Goal: Information Seeking & Learning: Compare options

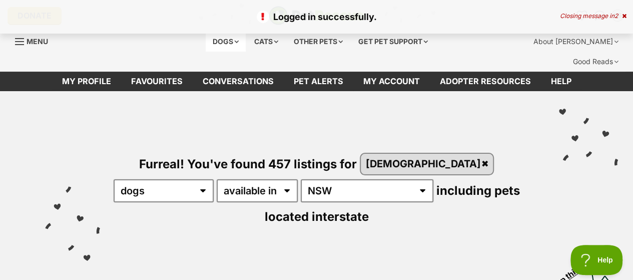
click at [222, 41] on div "Dogs" at bounding box center [226, 42] width 40 height 20
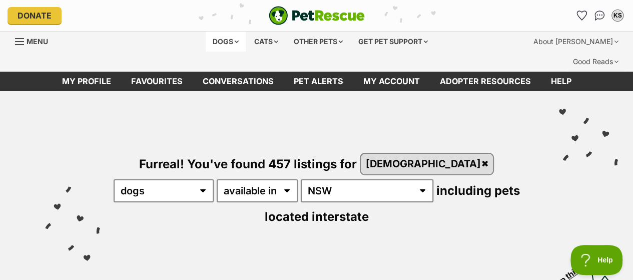
click at [227, 42] on div "Dogs" at bounding box center [226, 42] width 40 height 20
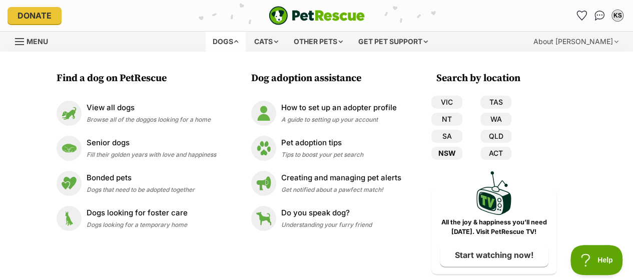
click at [449, 152] on link "NSW" at bounding box center [446, 153] width 31 height 13
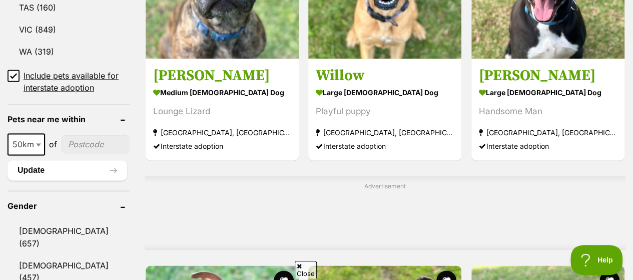
scroll to position [801, 0]
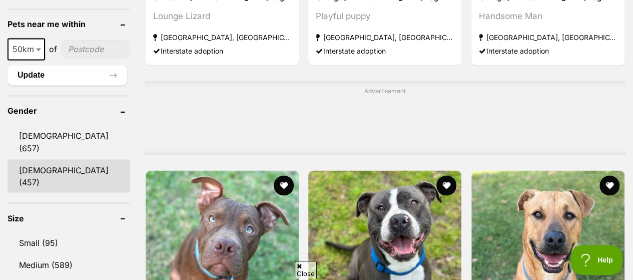
click at [59, 159] on link "[DEMOGRAPHIC_DATA] (457)" at bounding box center [69, 175] width 122 height 33
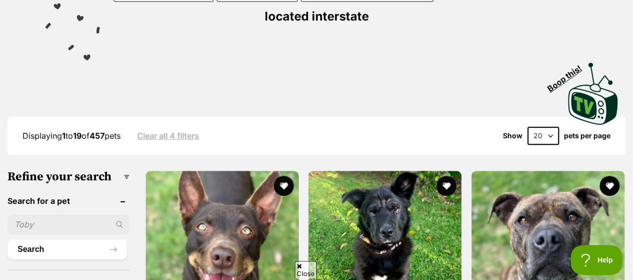
click at [549, 127] on select "20 40 60" at bounding box center [543, 136] width 32 height 18
select select "60"
click at [527, 127] on select "20 40 60" at bounding box center [543, 136] width 32 height 18
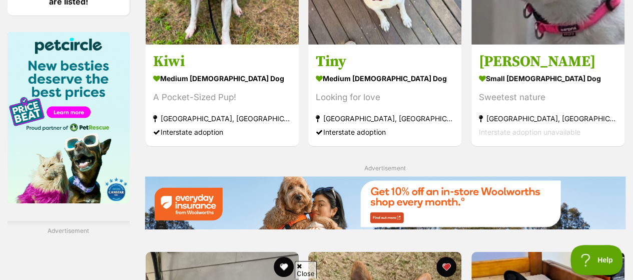
scroll to position [1802, 0]
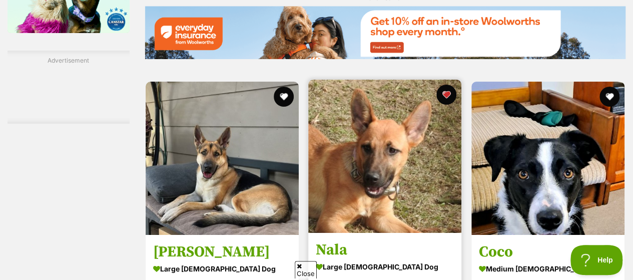
click at [376, 116] on img at bounding box center [384, 156] width 153 height 153
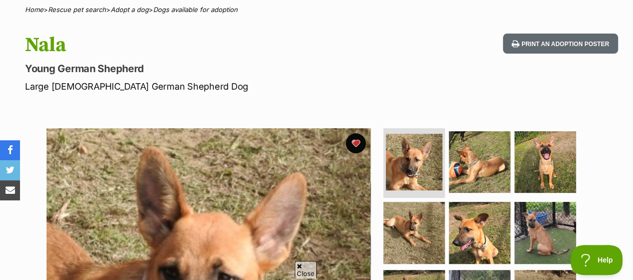
scroll to position [150, 0]
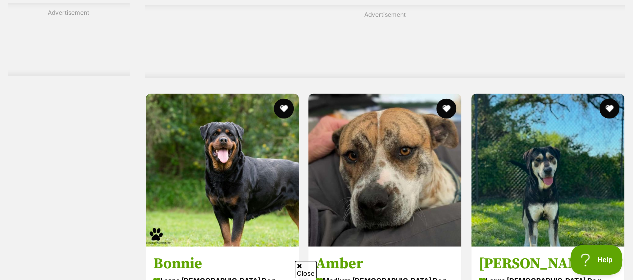
scroll to position [3053, 0]
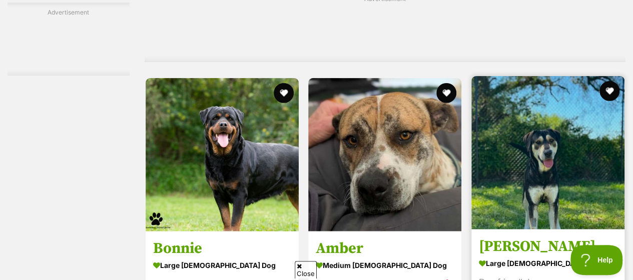
click at [549, 103] on img at bounding box center [547, 152] width 153 height 153
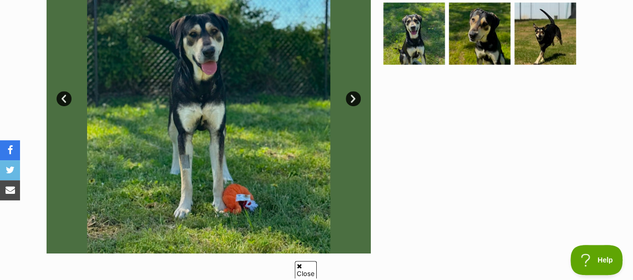
scroll to position [250, 0]
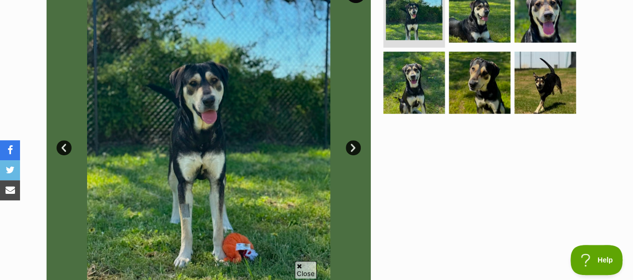
click at [353, 140] on link "Next" at bounding box center [353, 147] width 15 height 15
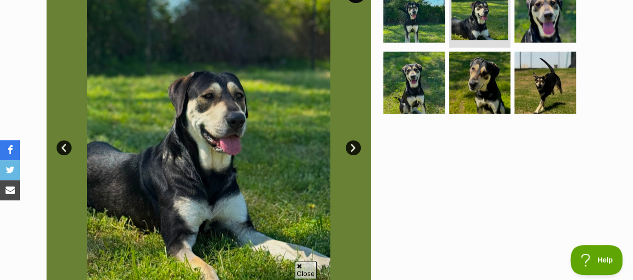
click at [353, 140] on link "Next" at bounding box center [353, 147] width 15 height 15
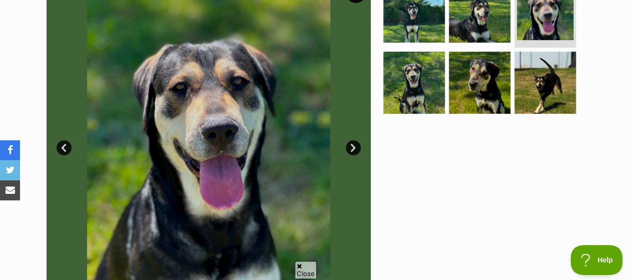
click at [353, 140] on link "Next" at bounding box center [353, 147] width 15 height 15
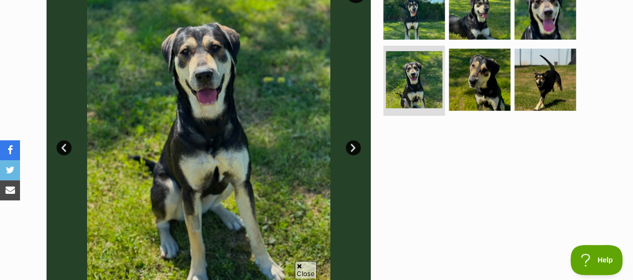
click at [353, 140] on link "Next" at bounding box center [353, 147] width 15 height 15
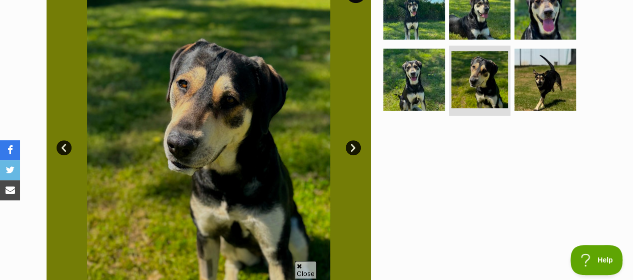
click at [353, 140] on link "Next" at bounding box center [353, 147] width 15 height 15
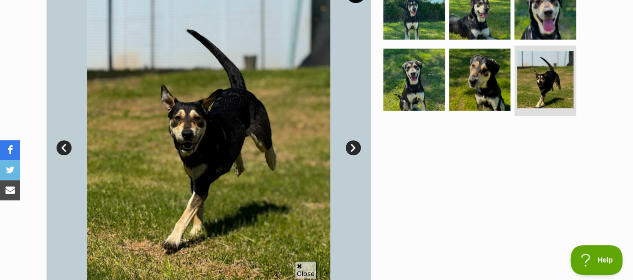
click at [353, 140] on link "Next" at bounding box center [353, 147] width 15 height 15
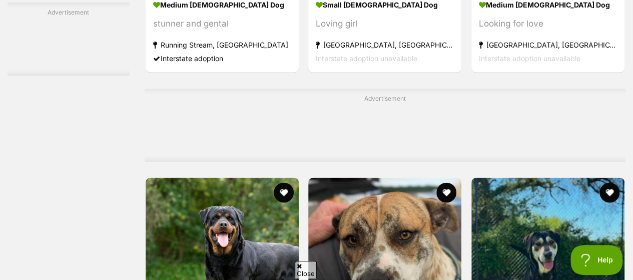
scroll to position [3003, 0]
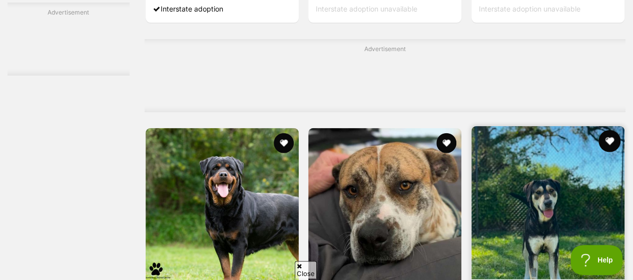
click at [614, 130] on button "favourite" at bounding box center [610, 141] width 22 height 22
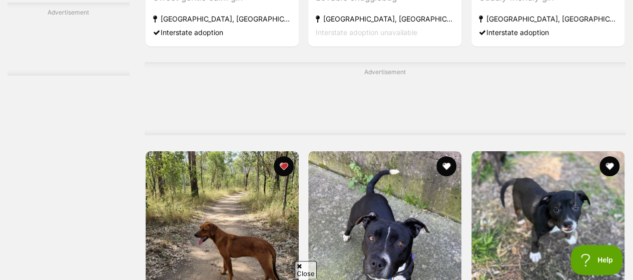
scroll to position [3653, 0]
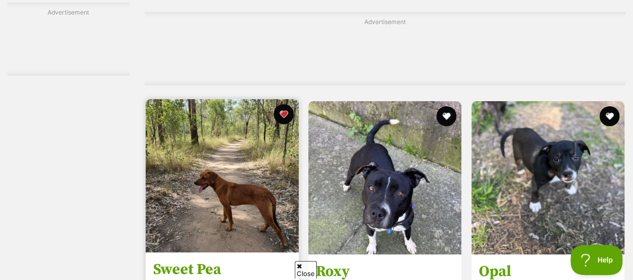
click at [195, 126] on img at bounding box center [222, 175] width 153 height 153
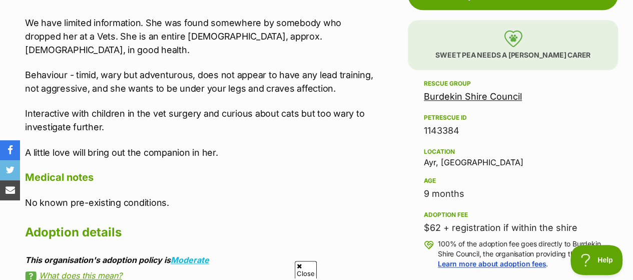
scroll to position [500, 0]
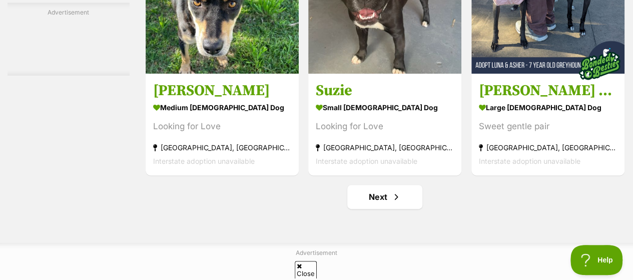
scroll to position [6406, 0]
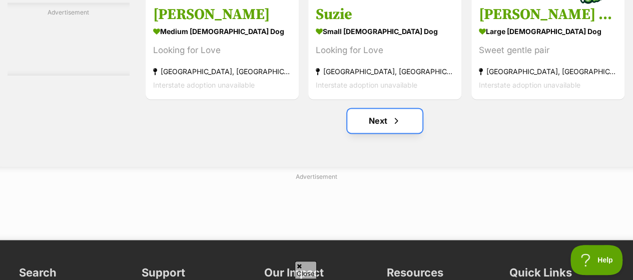
click at [381, 109] on link "Next" at bounding box center [384, 121] width 75 height 24
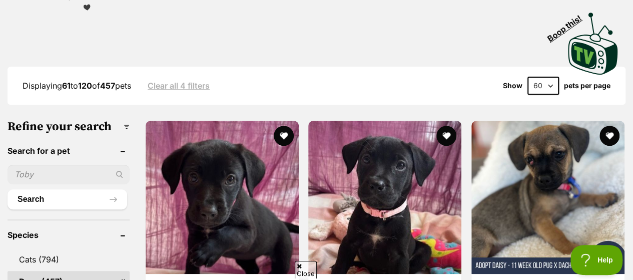
scroll to position [300, 0]
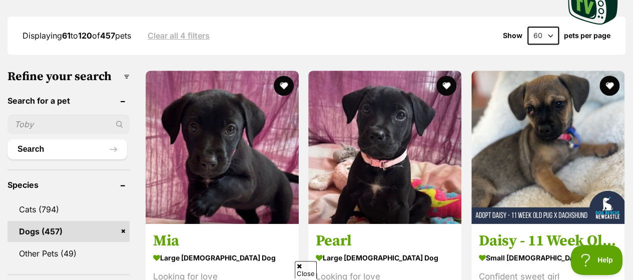
click at [384, 71] on img at bounding box center [384, 147] width 153 height 153
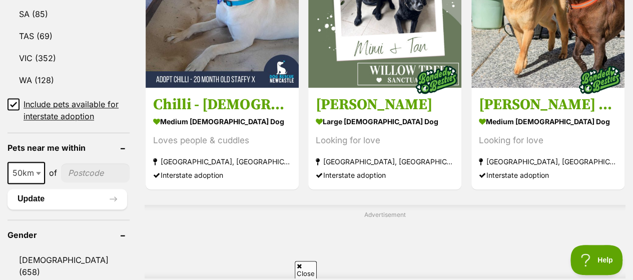
scroll to position [901, 0]
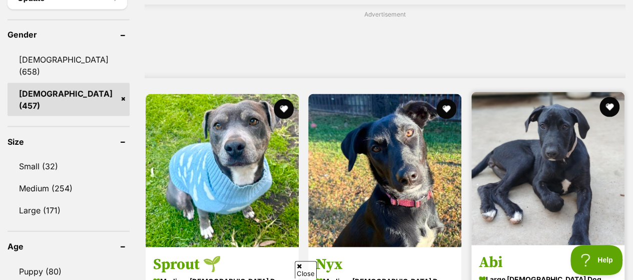
click at [545, 97] on img at bounding box center [547, 168] width 153 height 153
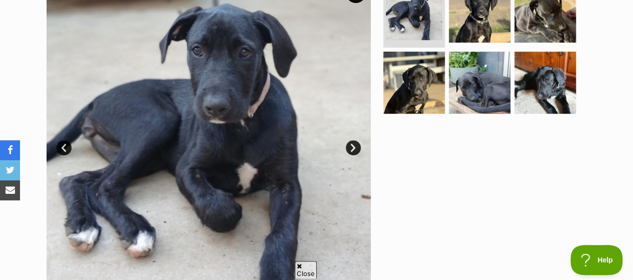
scroll to position [200, 0]
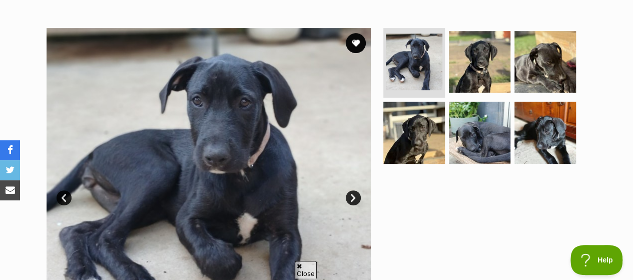
click at [352, 190] on link "Next" at bounding box center [353, 197] width 15 height 15
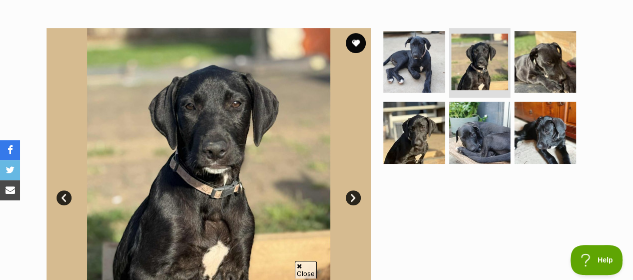
click at [352, 190] on link "Next" at bounding box center [353, 197] width 15 height 15
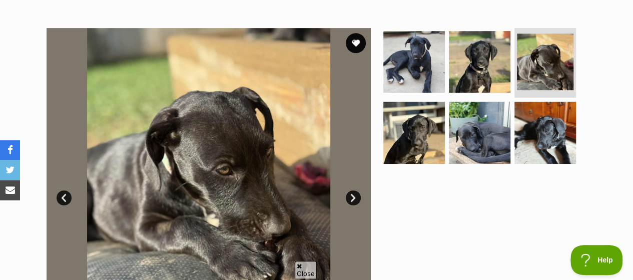
click at [352, 190] on link "Next" at bounding box center [353, 197] width 15 height 15
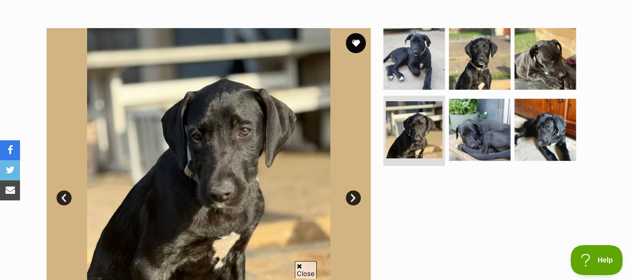
click at [352, 190] on link "Next" at bounding box center [353, 197] width 15 height 15
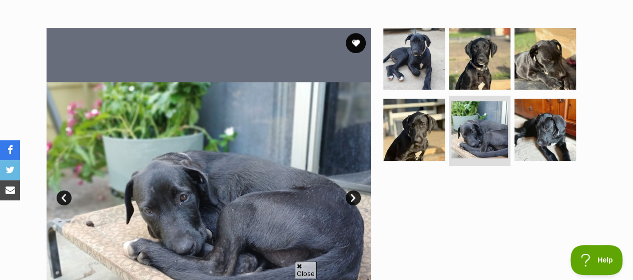
click at [352, 190] on link "Next" at bounding box center [353, 197] width 15 height 15
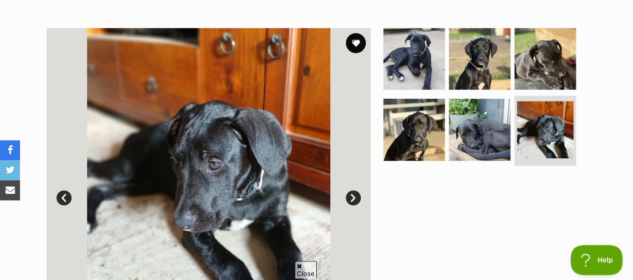
click at [352, 190] on link "Next" at bounding box center [353, 197] width 15 height 15
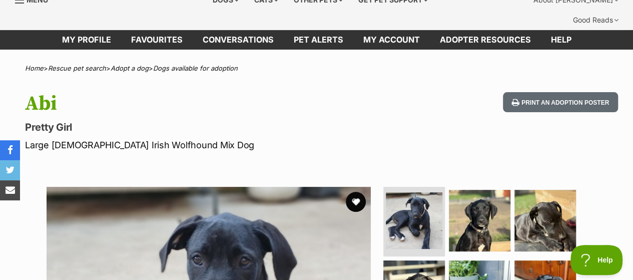
scroll to position [100, 0]
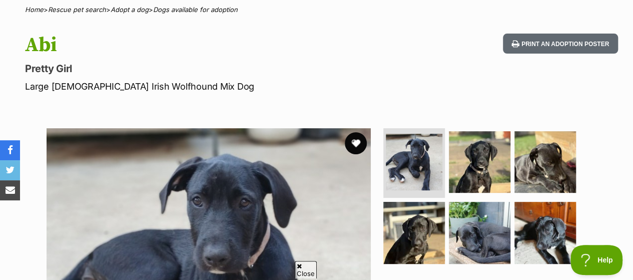
click at [353, 132] on button "favourite" at bounding box center [356, 143] width 22 height 22
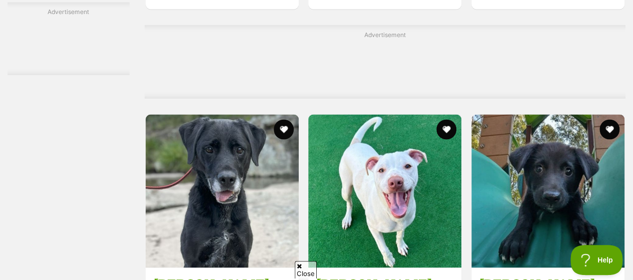
scroll to position [2803, 0]
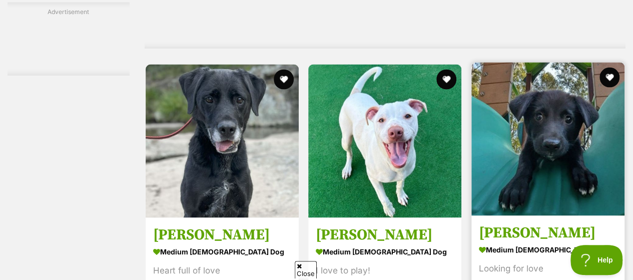
click at [547, 79] on img at bounding box center [547, 138] width 153 height 153
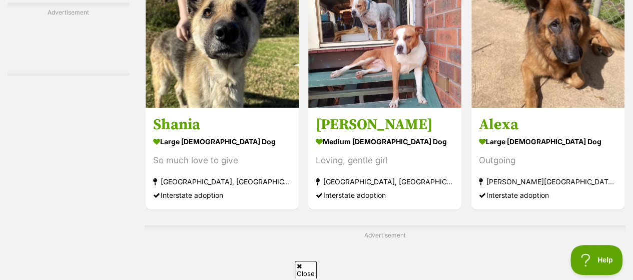
scroll to position [2803, 0]
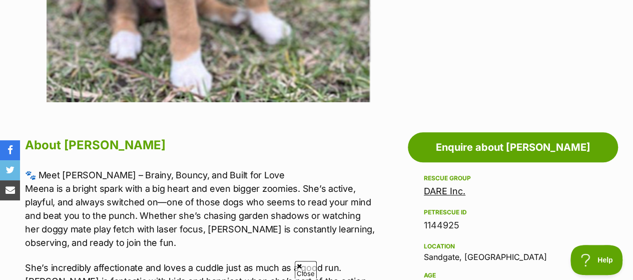
scroll to position [250, 0]
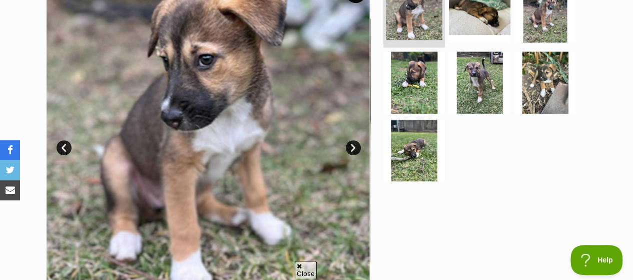
click at [352, 140] on link "Next" at bounding box center [353, 147] width 15 height 15
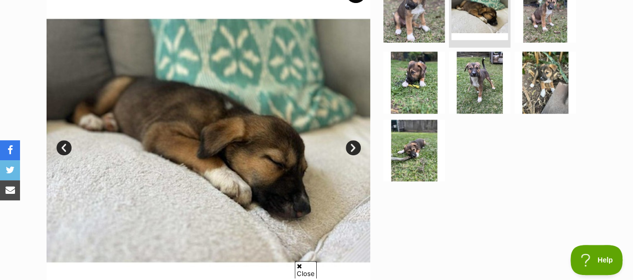
click at [352, 140] on link "Next" at bounding box center [353, 147] width 15 height 15
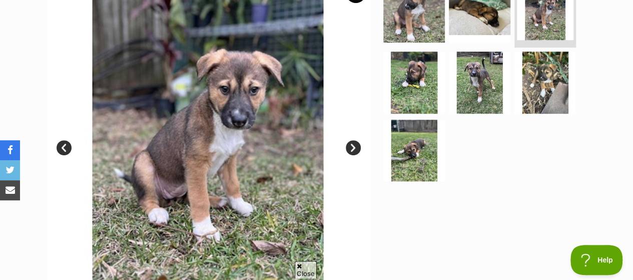
click at [352, 140] on link "Next" at bounding box center [353, 147] width 15 height 15
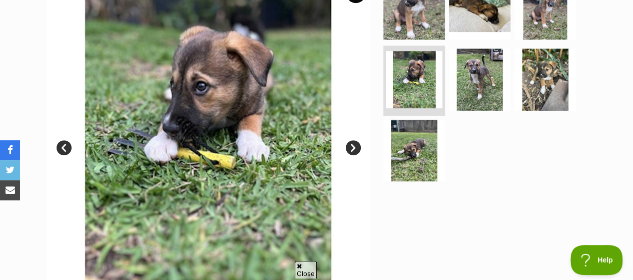
click at [352, 140] on link "Next" at bounding box center [353, 147] width 15 height 15
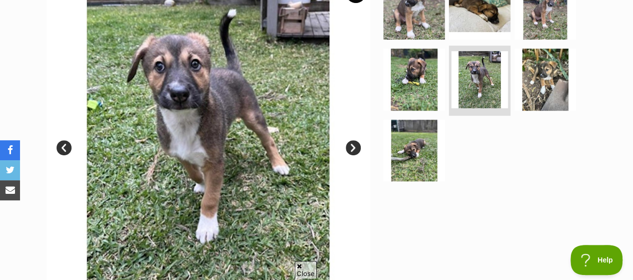
click at [352, 140] on link "Next" at bounding box center [353, 147] width 15 height 15
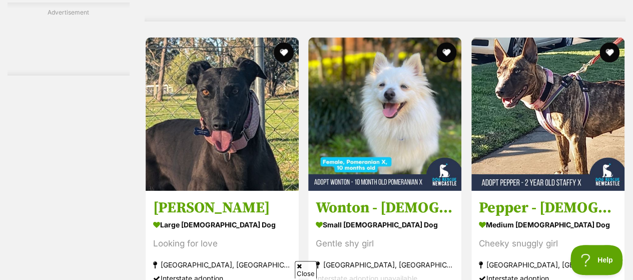
scroll to position [3553, 0]
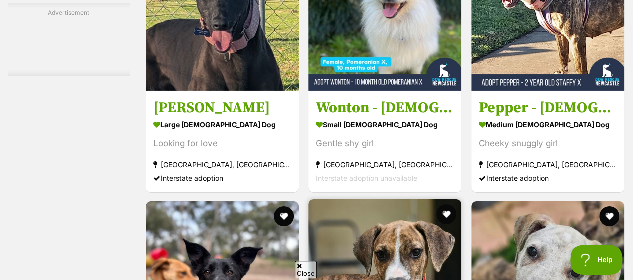
click at [394, 199] on img at bounding box center [384, 275] width 153 height 153
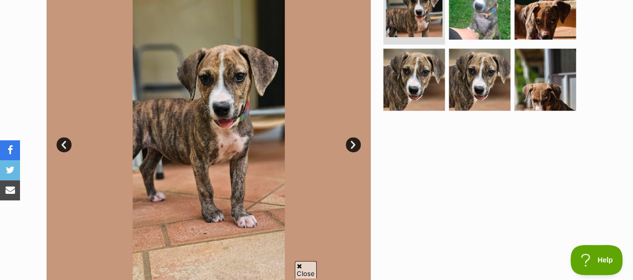
scroll to position [250, 0]
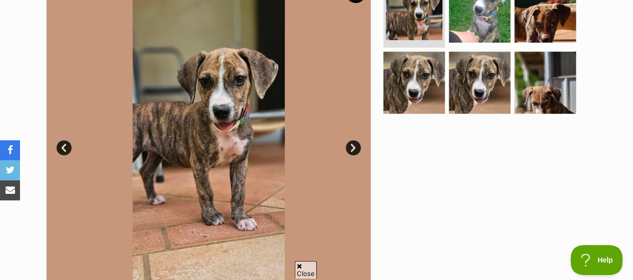
click at [355, 140] on link "Next" at bounding box center [353, 147] width 15 height 15
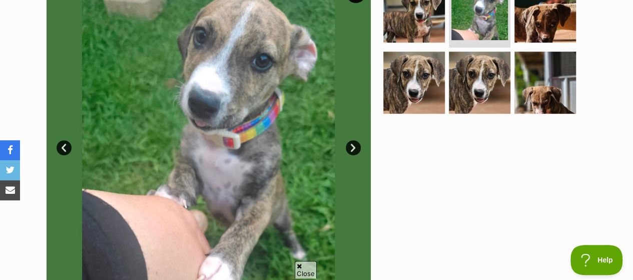
click at [355, 140] on link "Next" at bounding box center [353, 147] width 15 height 15
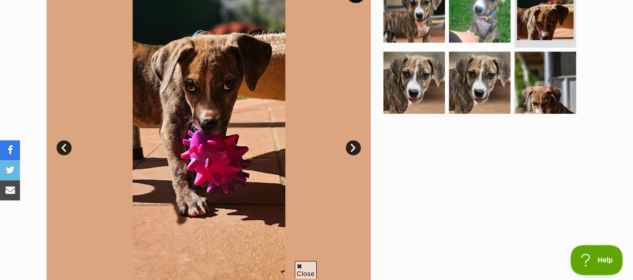
click at [355, 140] on link "Next" at bounding box center [353, 147] width 15 height 15
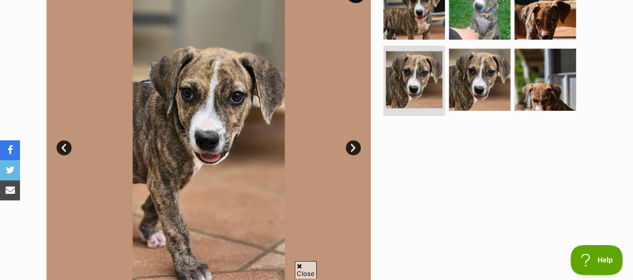
click at [355, 140] on link "Next" at bounding box center [353, 147] width 15 height 15
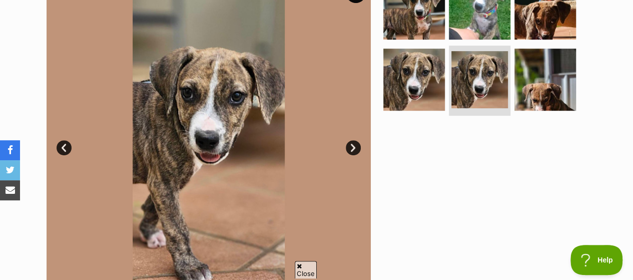
click at [354, 140] on link "Next" at bounding box center [353, 147] width 15 height 15
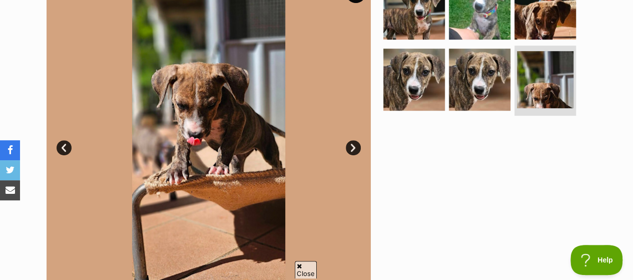
click at [354, 140] on link "Next" at bounding box center [353, 147] width 15 height 15
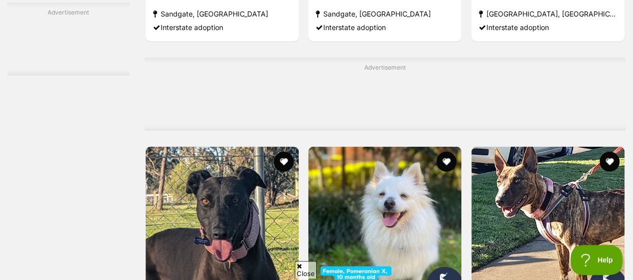
scroll to position [3353, 0]
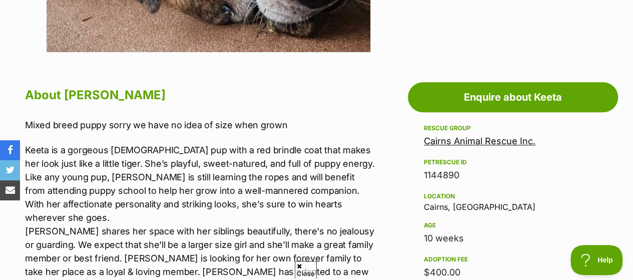
scroll to position [250, 0]
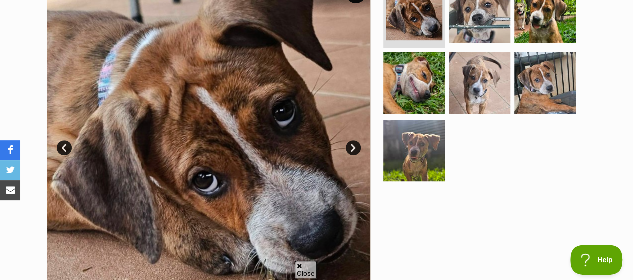
click at [352, 140] on link "Next" at bounding box center [353, 147] width 15 height 15
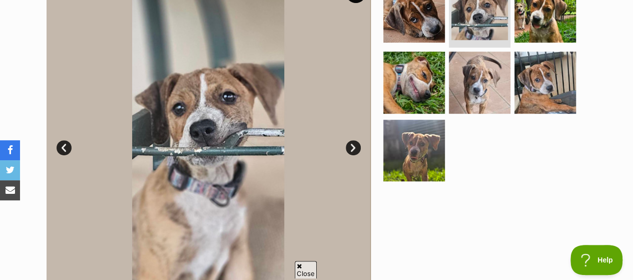
click at [352, 140] on link "Next" at bounding box center [353, 147] width 15 height 15
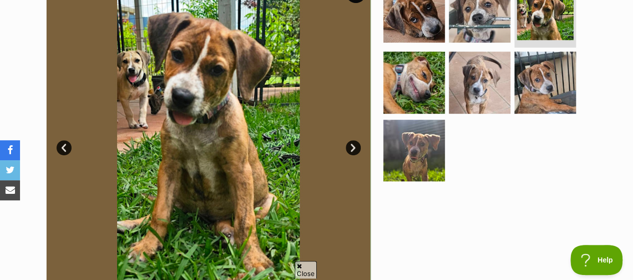
click at [352, 140] on link "Next" at bounding box center [353, 147] width 15 height 15
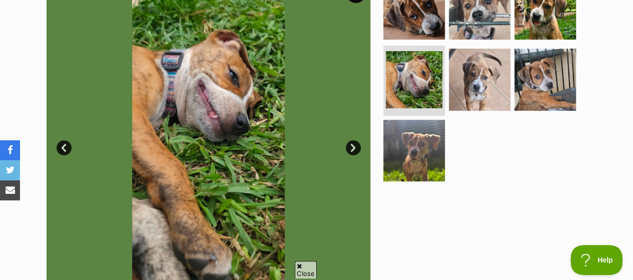
click at [352, 140] on link "Next" at bounding box center [353, 147] width 15 height 15
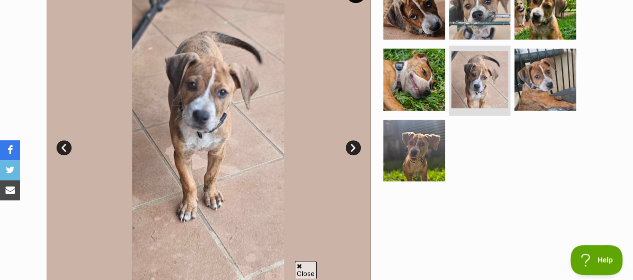
click at [352, 140] on link "Next" at bounding box center [353, 147] width 15 height 15
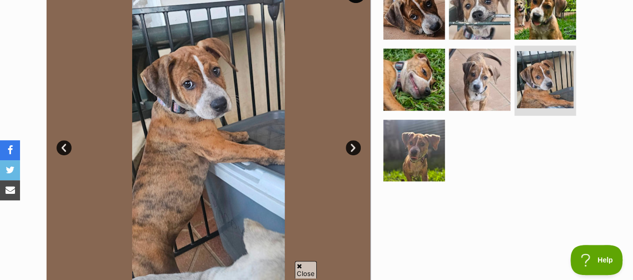
click at [352, 140] on link "Next" at bounding box center [353, 147] width 15 height 15
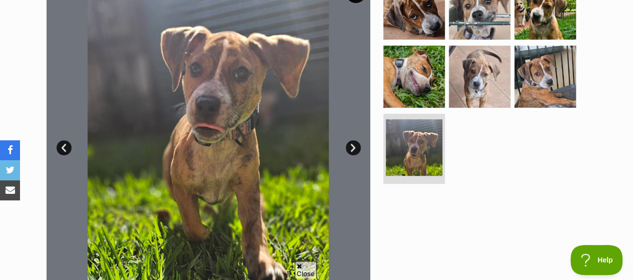
click at [352, 140] on link "Next" at bounding box center [353, 147] width 15 height 15
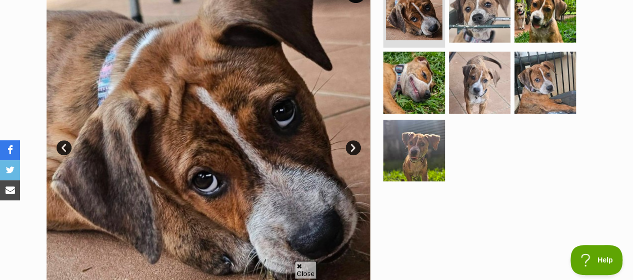
scroll to position [0, 0]
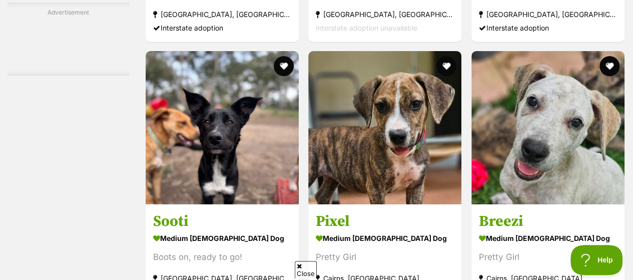
scroll to position [3954, 0]
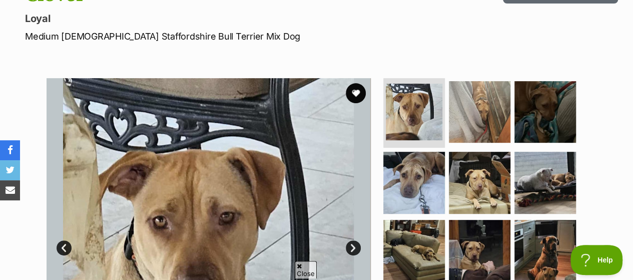
click at [351, 240] on link "Next" at bounding box center [353, 247] width 15 height 15
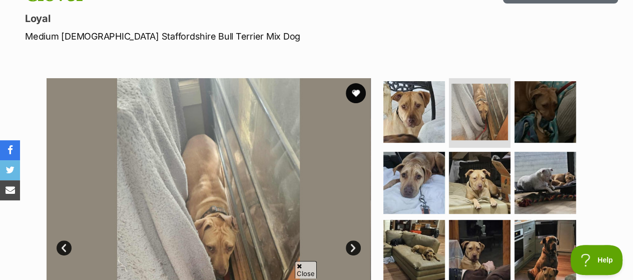
click at [351, 240] on link "Next" at bounding box center [353, 247] width 15 height 15
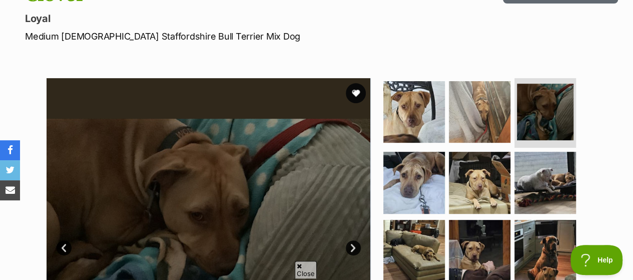
click at [351, 240] on link "Next" at bounding box center [353, 247] width 15 height 15
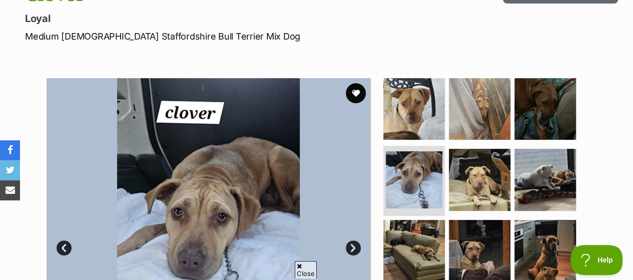
click at [351, 240] on link "Next" at bounding box center [353, 247] width 15 height 15
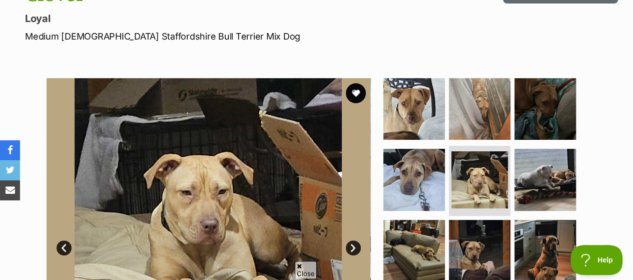
click at [351, 240] on link "Next" at bounding box center [353, 247] width 15 height 15
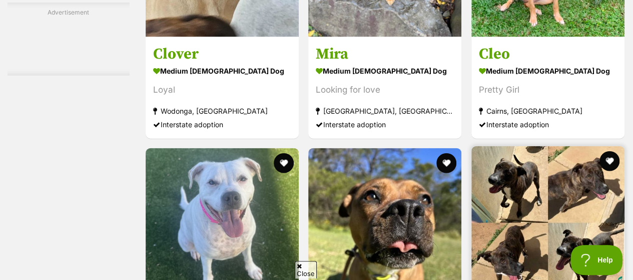
scroll to position [5005, 0]
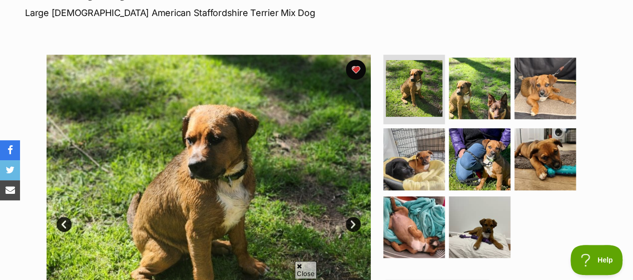
scroll to position [250, 0]
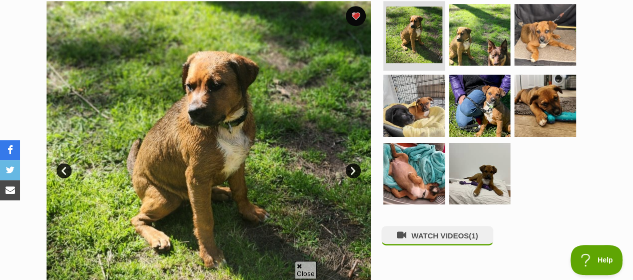
click at [353, 163] on link "Next" at bounding box center [353, 170] width 15 height 15
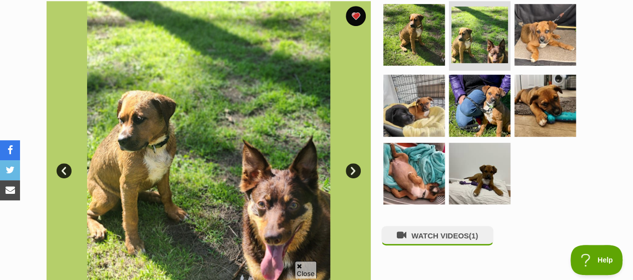
click at [353, 163] on link "Next" at bounding box center [353, 170] width 15 height 15
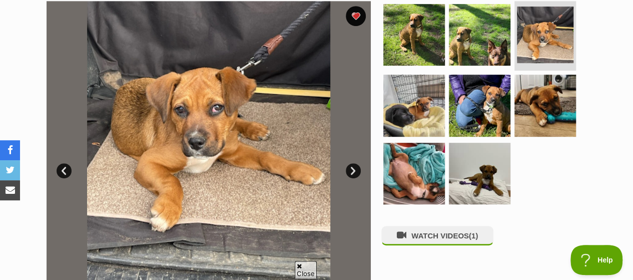
click at [353, 163] on link "Next" at bounding box center [353, 170] width 15 height 15
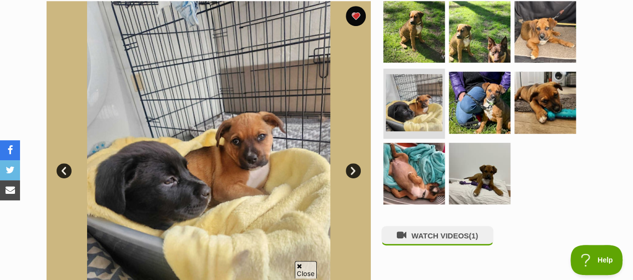
click at [353, 163] on link "Next" at bounding box center [353, 170] width 15 height 15
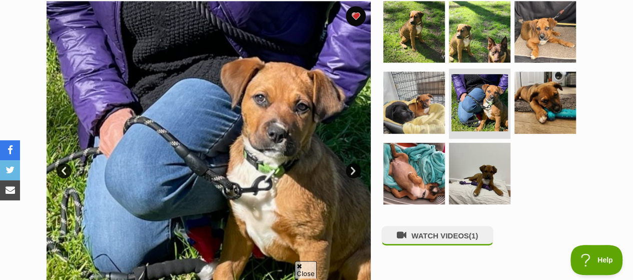
click at [353, 163] on link "Next" at bounding box center [353, 170] width 15 height 15
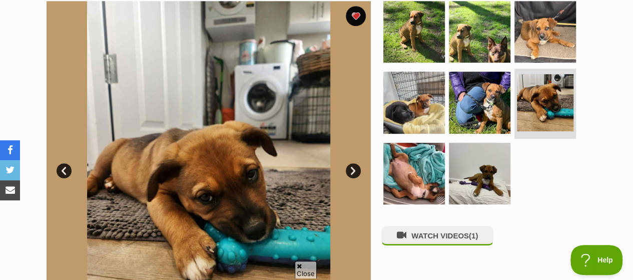
click at [353, 163] on link "Next" at bounding box center [353, 170] width 15 height 15
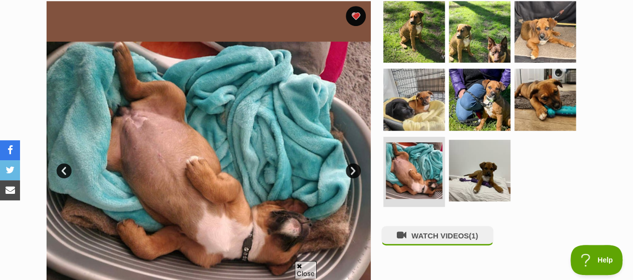
click at [353, 163] on link "Next" at bounding box center [353, 170] width 15 height 15
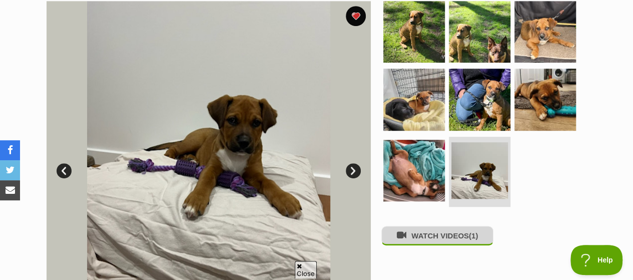
click at [420, 226] on button "WATCH VIDEOS (1)" at bounding box center [437, 236] width 112 height 20
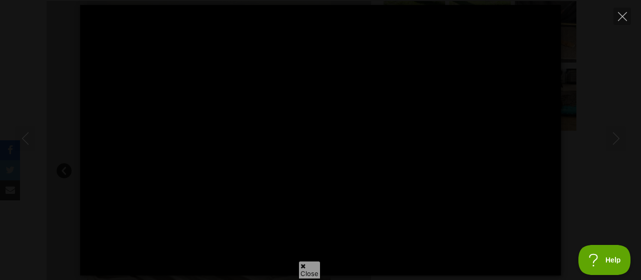
type input "100"
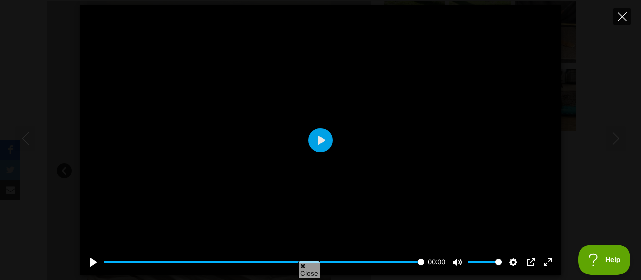
click at [622, 17] on icon "Close" at bounding box center [622, 16] width 9 height 9
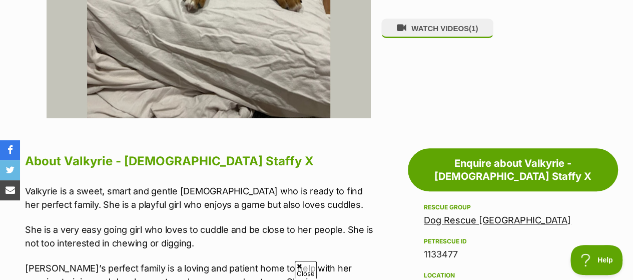
scroll to position [500, 0]
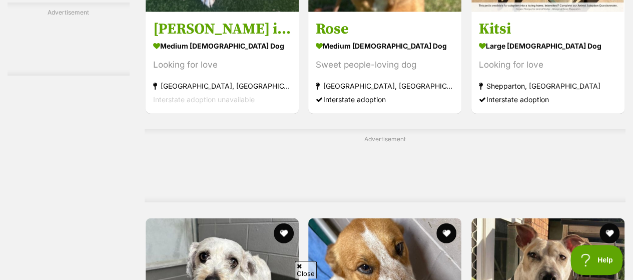
scroll to position [5344, 0]
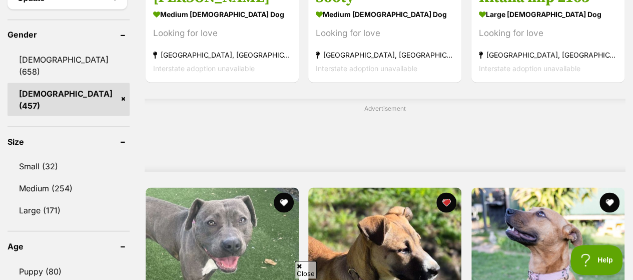
scroll to position [1001, 0]
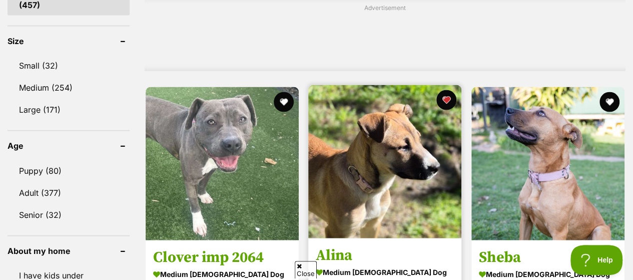
click at [376, 100] on img at bounding box center [384, 161] width 153 height 153
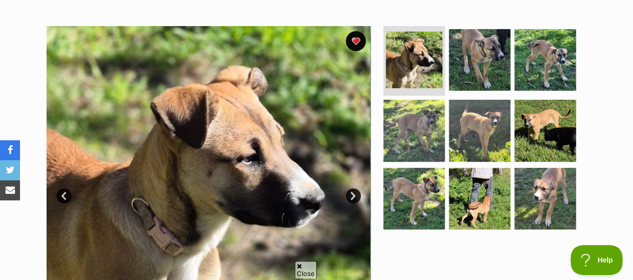
scroll to position [200, 0]
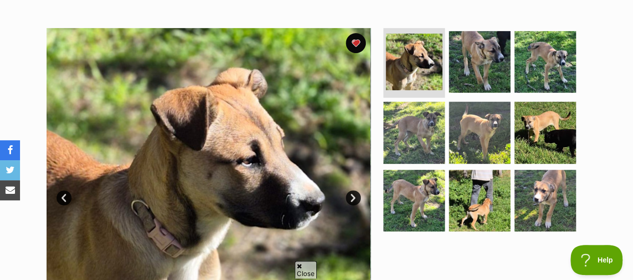
click at [353, 190] on link "Next" at bounding box center [353, 197] width 15 height 15
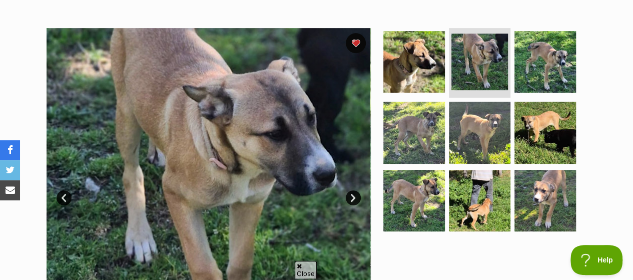
click at [353, 190] on link "Next" at bounding box center [353, 197] width 15 height 15
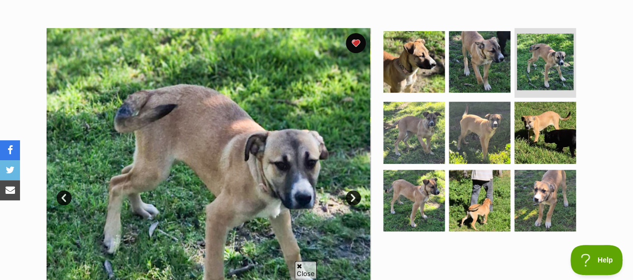
click at [354, 190] on link "Next" at bounding box center [353, 197] width 15 height 15
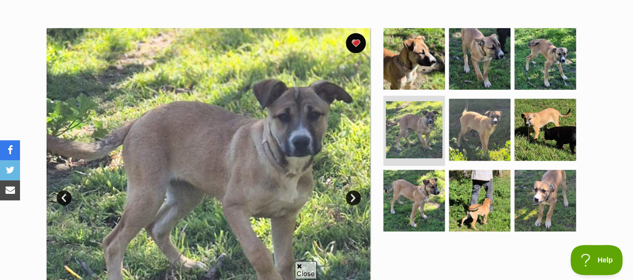
click at [354, 190] on link "Next" at bounding box center [353, 197] width 15 height 15
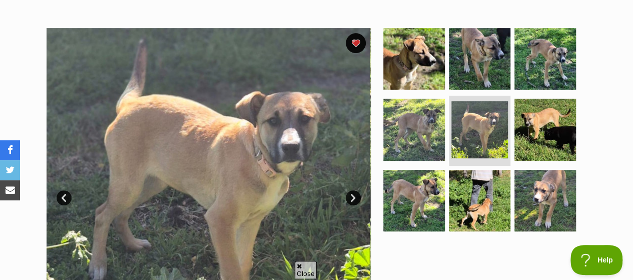
click at [354, 190] on link "Next" at bounding box center [353, 197] width 15 height 15
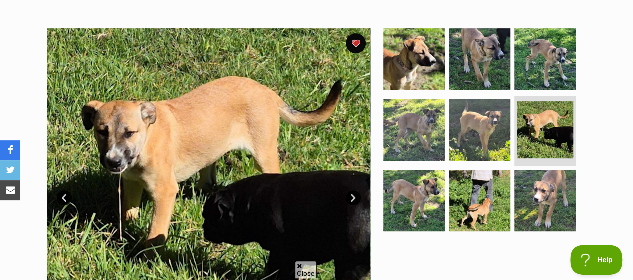
click at [354, 190] on link "Next" at bounding box center [353, 197] width 15 height 15
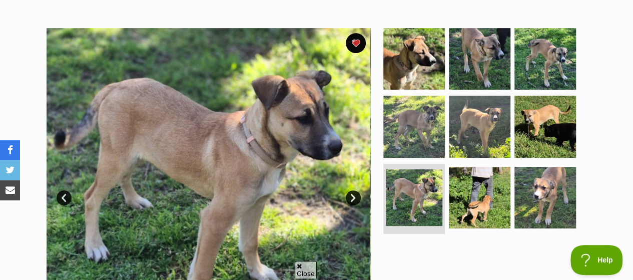
click at [354, 190] on link "Next" at bounding box center [353, 197] width 15 height 15
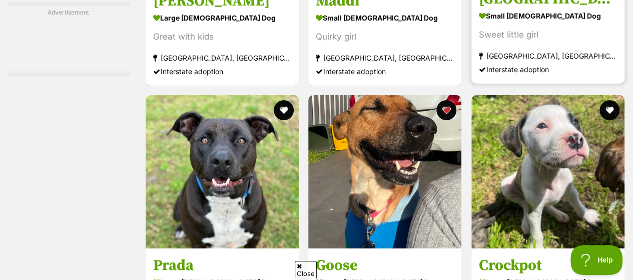
scroll to position [1896, 0]
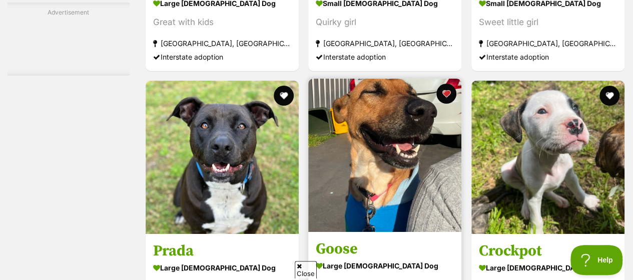
click at [370, 79] on img at bounding box center [384, 155] width 153 height 153
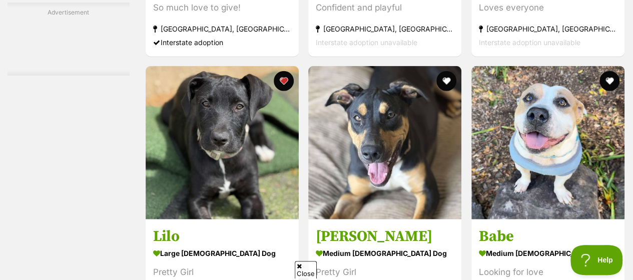
scroll to position [3197, 0]
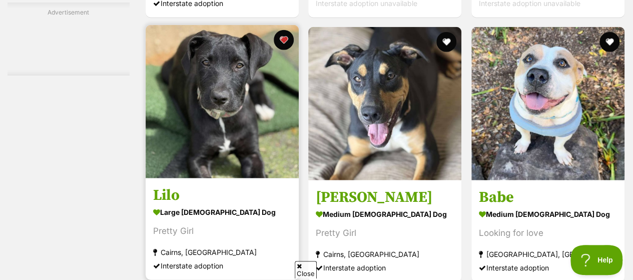
click at [230, 38] on img at bounding box center [222, 101] width 153 height 153
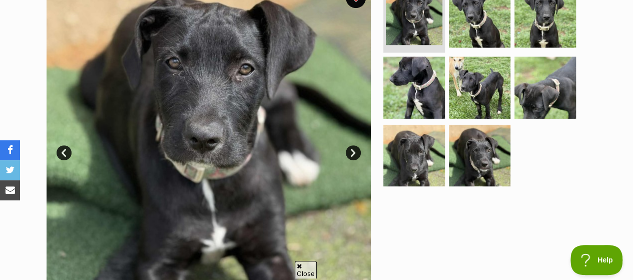
scroll to position [150, 0]
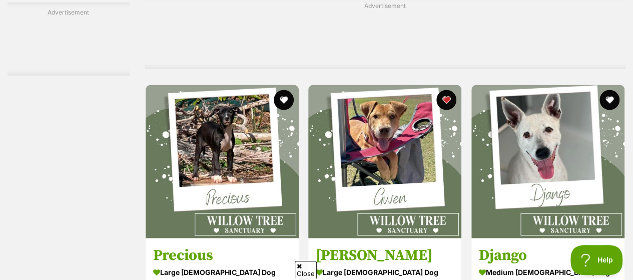
scroll to position [4749, 0]
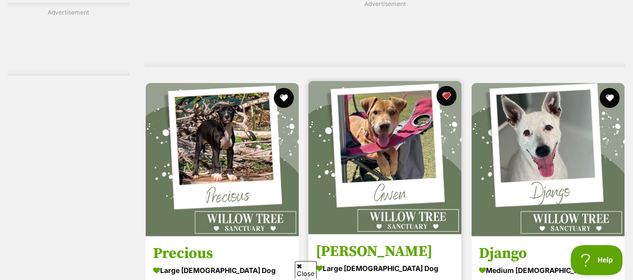
click at [380, 84] on img at bounding box center [384, 157] width 153 height 153
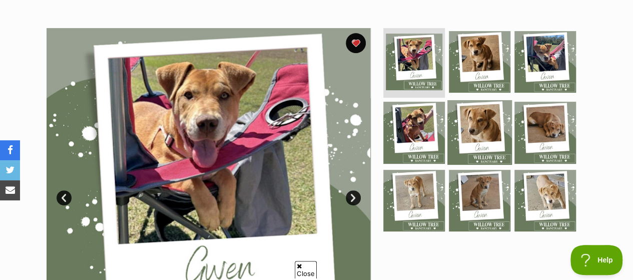
click at [486, 100] on img at bounding box center [479, 132] width 65 height 65
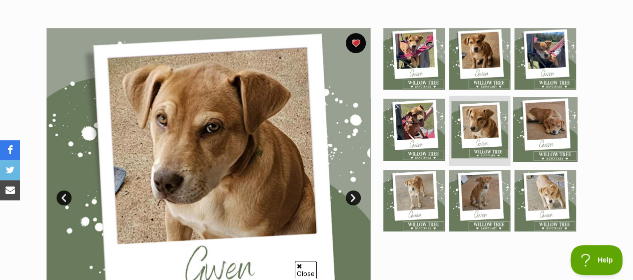
click at [537, 102] on img at bounding box center [545, 129] width 65 height 65
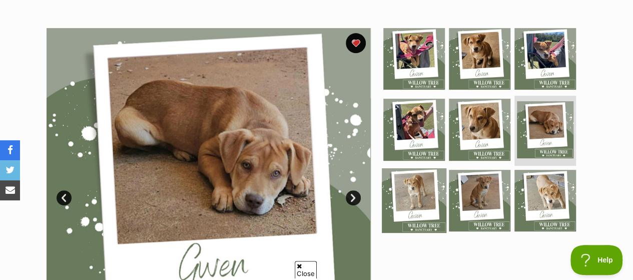
click at [423, 168] on img at bounding box center [414, 200] width 65 height 65
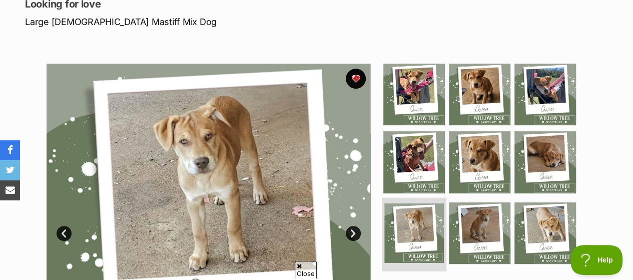
scroll to position [150, 0]
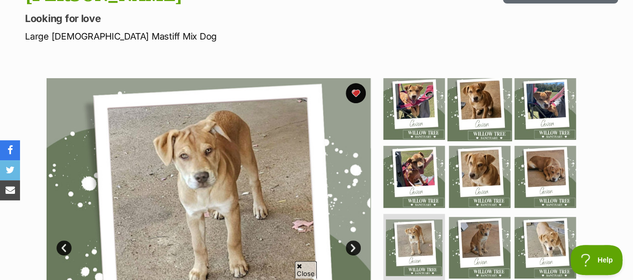
click at [483, 81] on img at bounding box center [479, 108] width 65 height 65
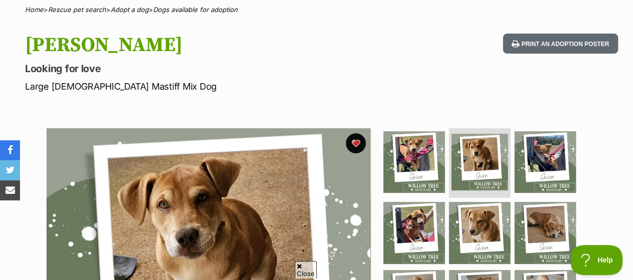
scroll to position [0, 0]
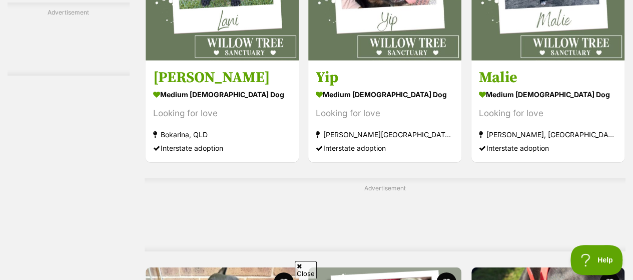
scroll to position [5292, 0]
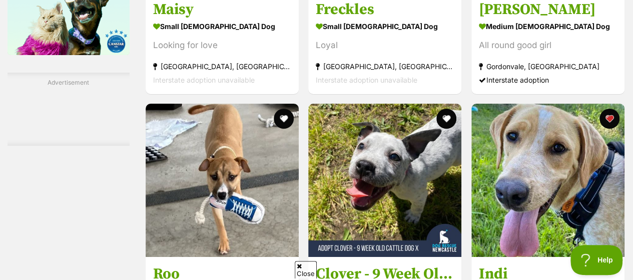
scroll to position [1802, 0]
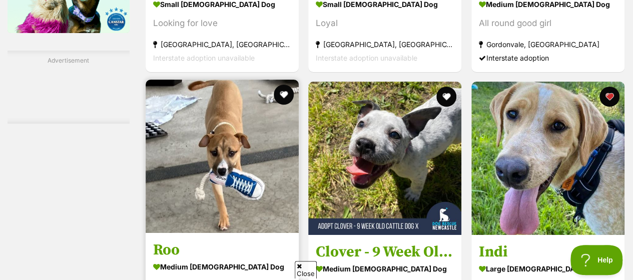
click at [208, 101] on img at bounding box center [222, 156] width 153 height 153
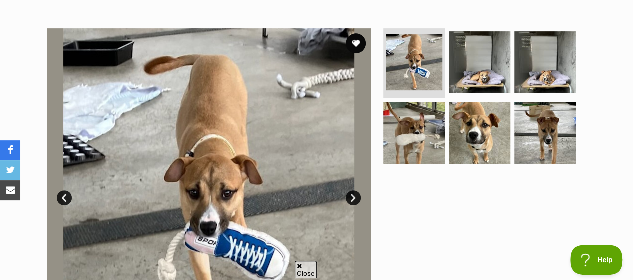
click at [356, 190] on link "Next" at bounding box center [353, 197] width 15 height 15
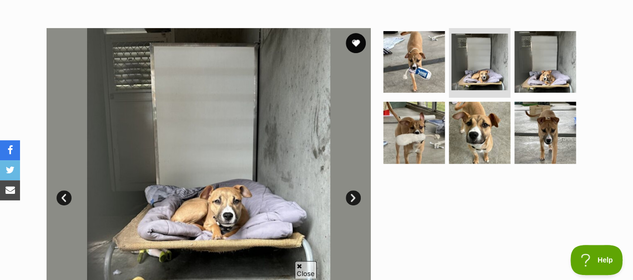
click at [356, 190] on link "Next" at bounding box center [353, 197] width 15 height 15
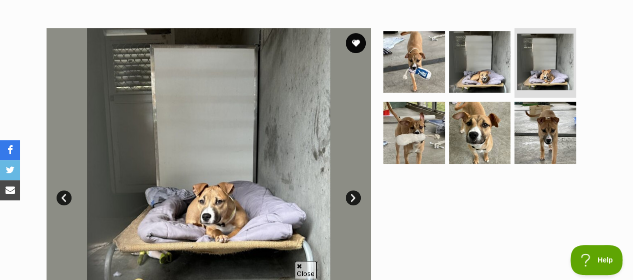
click at [356, 190] on link "Next" at bounding box center [353, 197] width 15 height 15
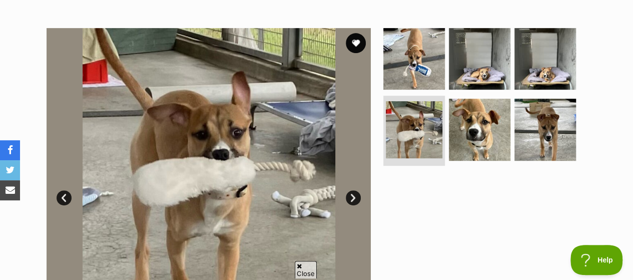
click at [356, 190] on link "Next" at bounding box center [353, 197] width 15 height 15
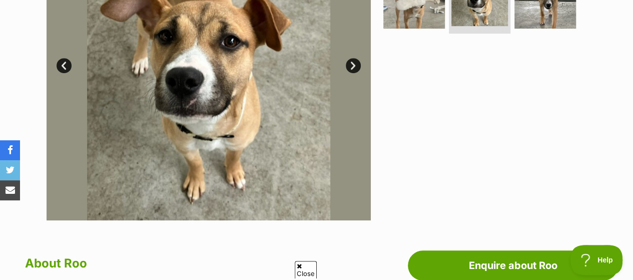
scroll to position [500, 0]
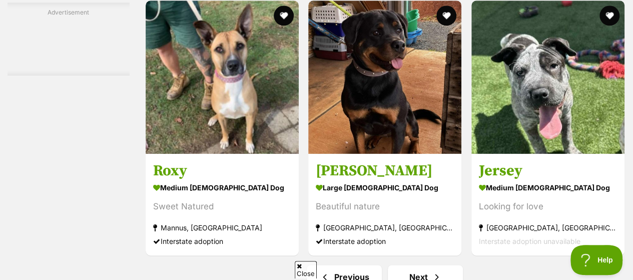
scroll to position [6256, 0]
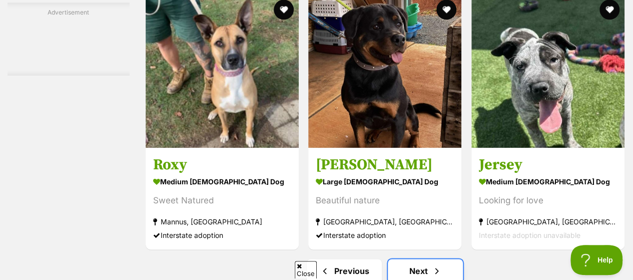
click at [427, 259] on link "Next" at bounding box center [425, 271] width 75 height 24
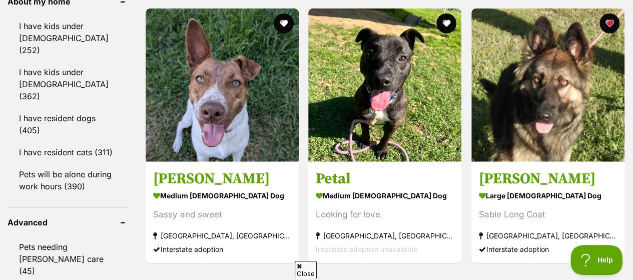
scroll to position [1251, 0]
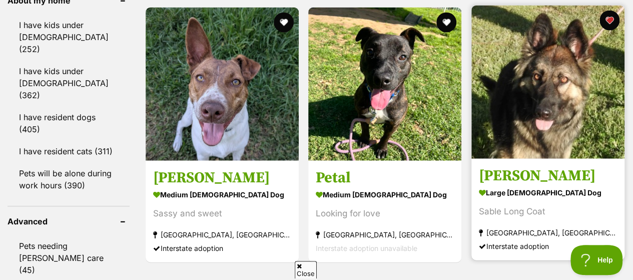
click at [540, 32] on img at bounding box center [547, 82] width 153 height 153
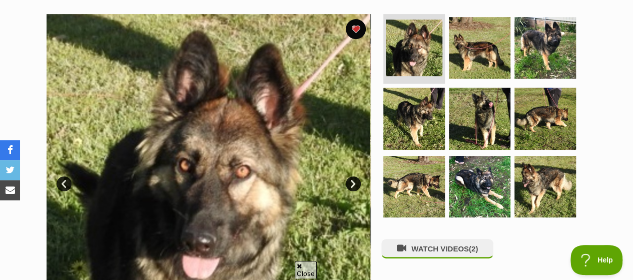
scroll to position [200, 0]
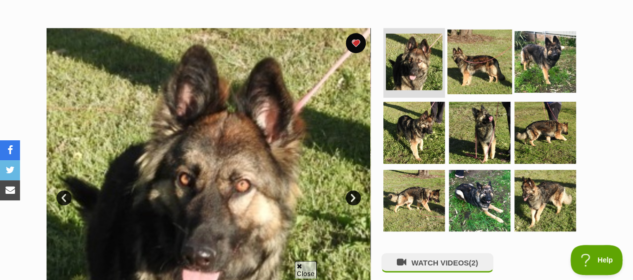
click at [490, 35] on img at bounding box center [479, 61] width 65 height 65
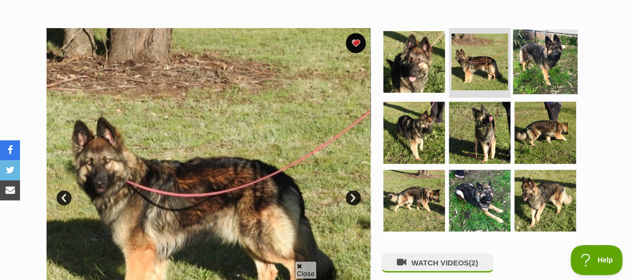
click at [568, 38] on img at bounding box center [545, 61] width 65 height 65
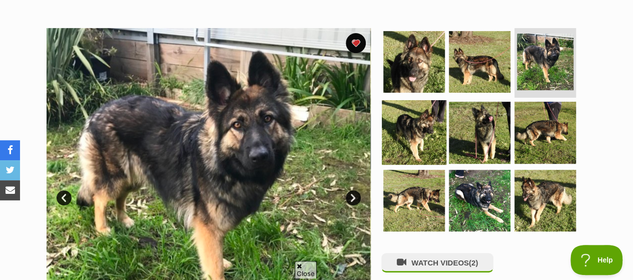
click at [436, 100] on img at bounding box center [414, 132] width 65 height 65
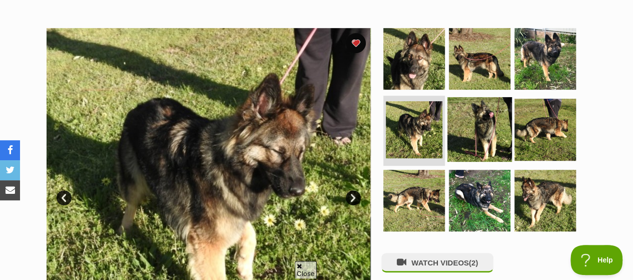
click at [494, 105] on img at bounding box center [479, 129] width 65 height 65
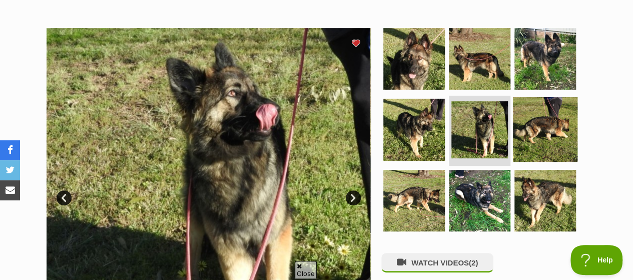
click at [531, 104] on img at bounding box center [545, 129] width 65 height 65
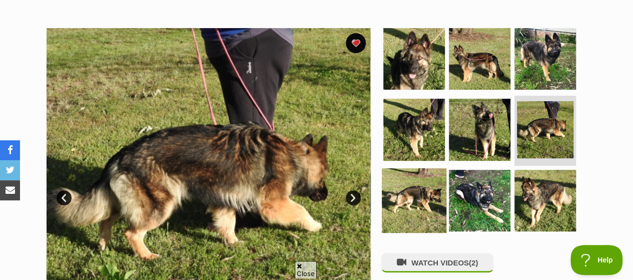
click at [410, 168] on img at bounding box center [414, 200] width 65 height 65
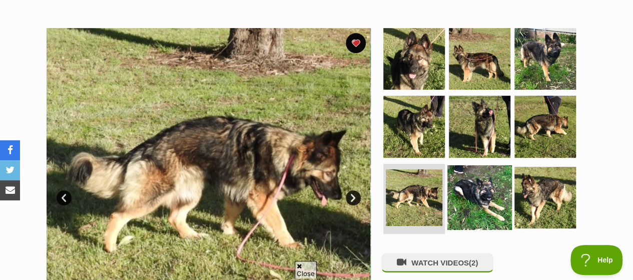
click at [468, 166] on img at bounding box center [479, 197] width 65 height 65
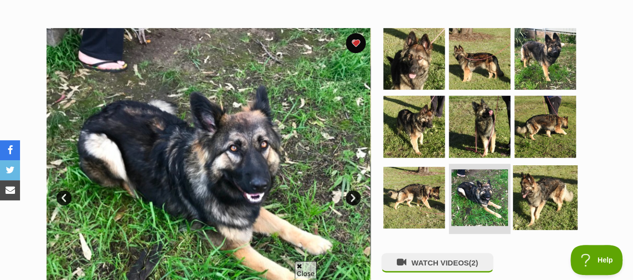
click at [518, 167] on img at bounding box center [545, 197] width 65 height 65
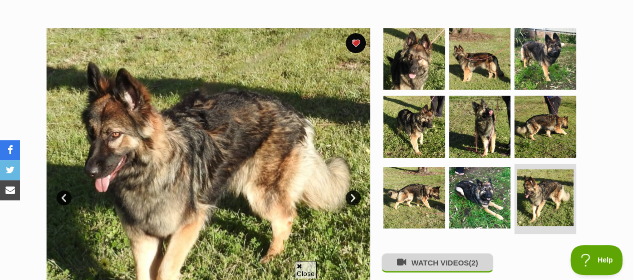
click at [433, 253] on button "WATCH VIDEOS (2)" at bounding box center [437, 263] width 112 height 20
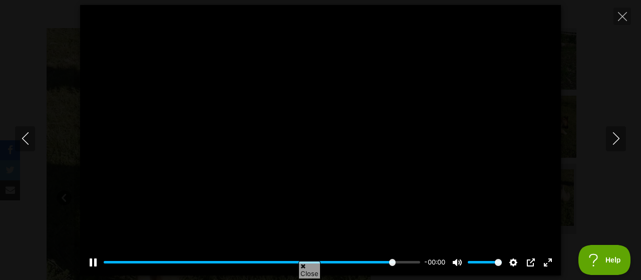
type input "100"
click at [619, 129] on button "Next" at bounding box center [616, 138] width 20 height 25
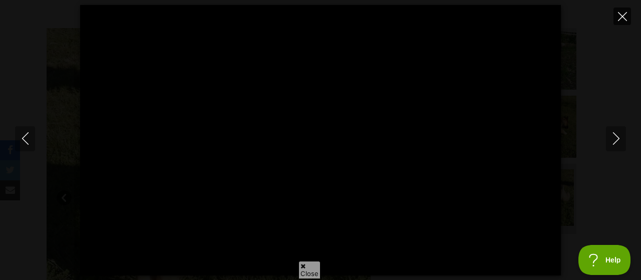
click at [622, 16] on icon "Close" at bounding box center [622, 16] width 9 height 9
type input "48.26"
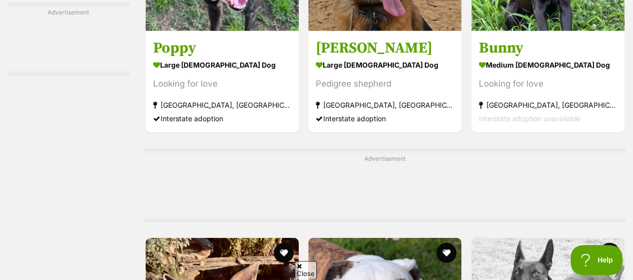
scroll to position [3053, 0]
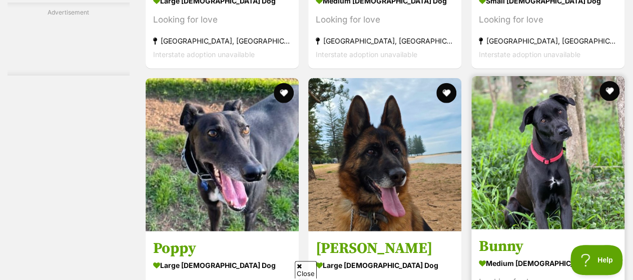
click at [535, 89] on img at bounding box center [547, 152] width 153 height 153
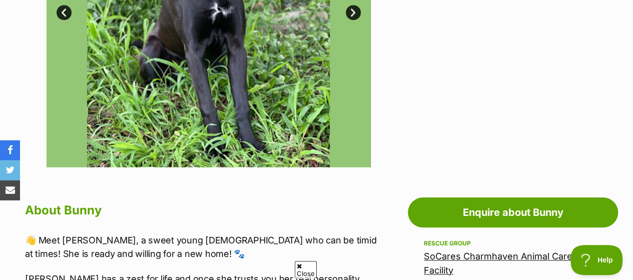
scroll to position [500, 0]
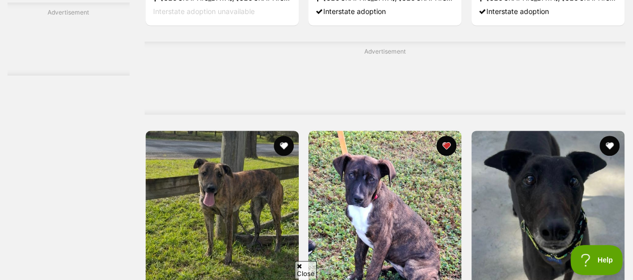
scroll to position [5905, 0]
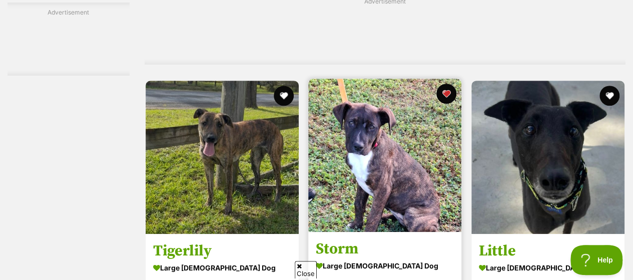
click at [367, 111] on img at bounding box center [384, 155] width 153 height 153
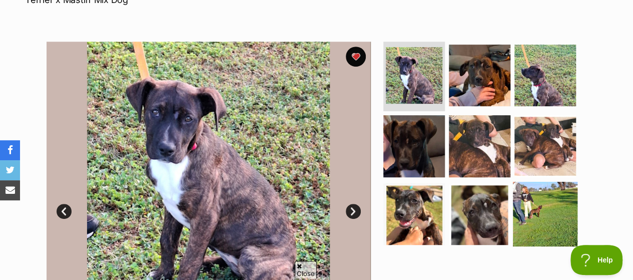
click at [533, 182] on img at bounding box center [545, 214] width 65 height 65
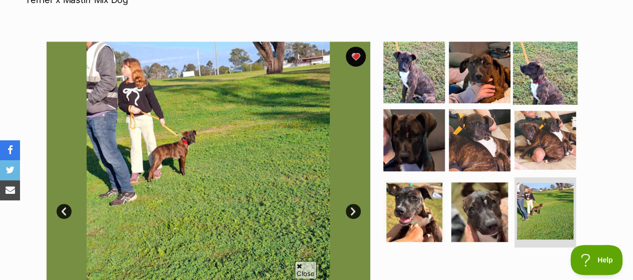
click at [535, 40] on img at bounding box center [545, 72] width 65 height 65
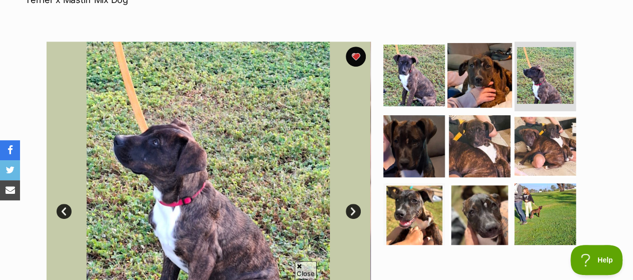
click at [498, 49] on img at bounding box center [479, 75] width 65 height 65
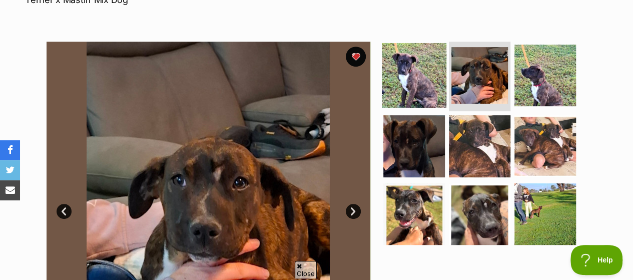
click at [414, 54] on img at bounding box center [414, 75] width 65 height 65
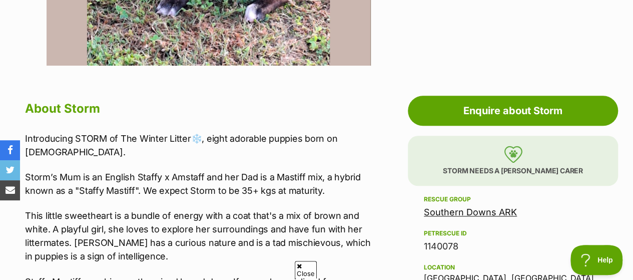
scroll to position [551, 0]
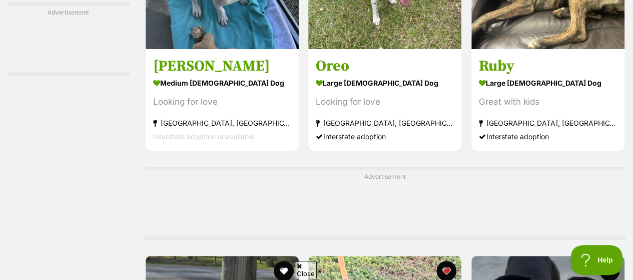
scroll to position [5812, 0]
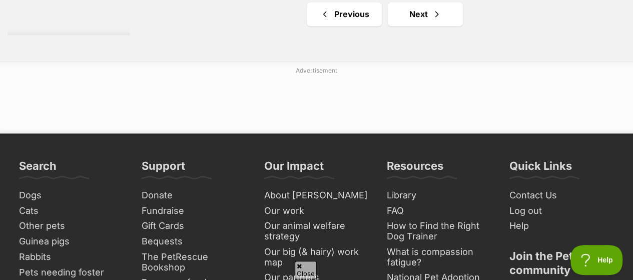
scroll to position [6506, 0]
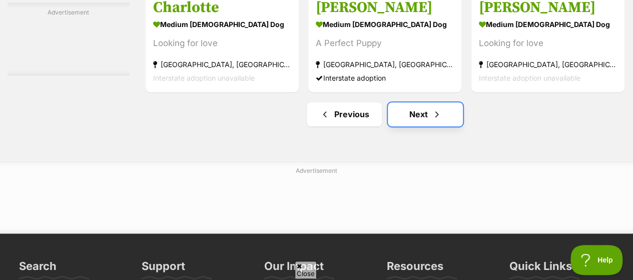
click at [421, 102] on link "Next" at bounding box center [425, 114] width 75 height 24
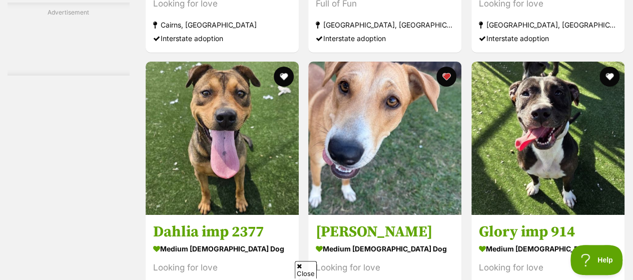
scroll to position [3753, 0]
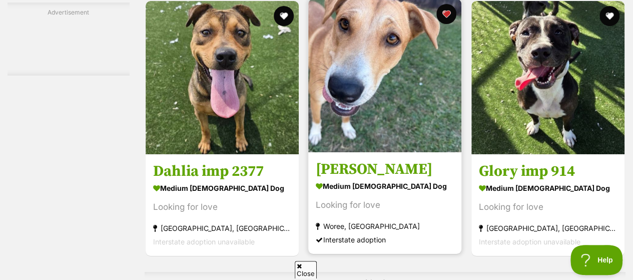
click at [349, 35] on img at bounding box center [384, 75] width 153 height 153
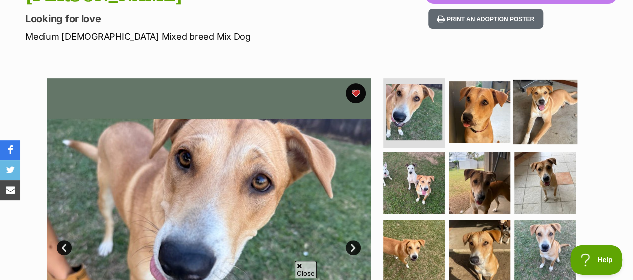
click at [544, 90] on img at bounding box center [545, 111] width 65 height 65
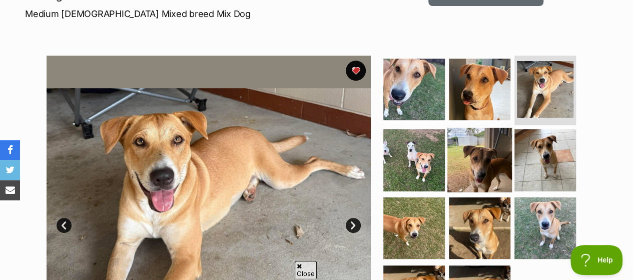
scroll to position [100, 0]
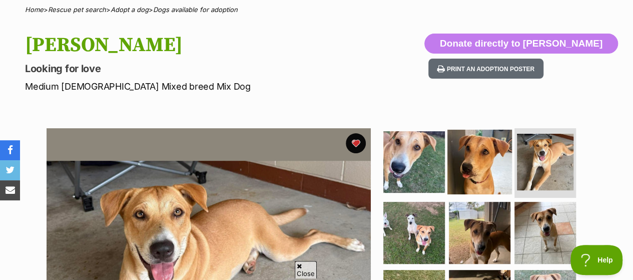
click at [482, 136] on img at bounding box center [479, 161] width 65 height 65
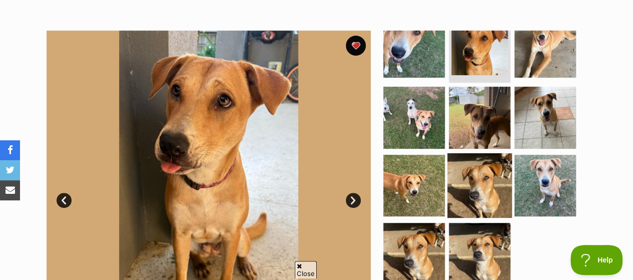
scroll to position [200, 0]
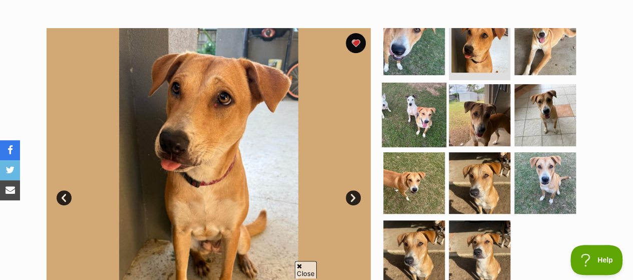
click at [422, 92] on img at bounding box center [414, 115] width 65 height 65
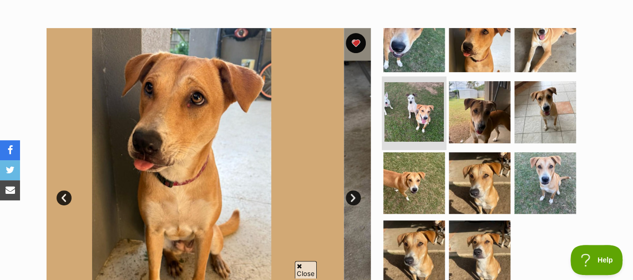
scroll to position [17, 0]
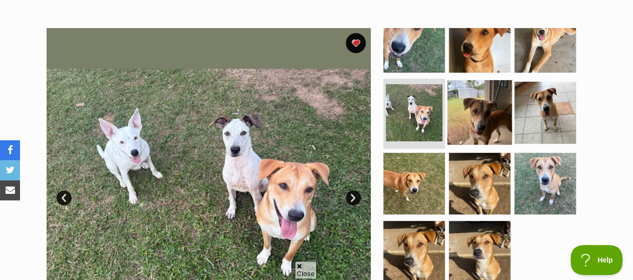
click at [466, 91] on img at bounding box center [479, 112] width 65 height 65
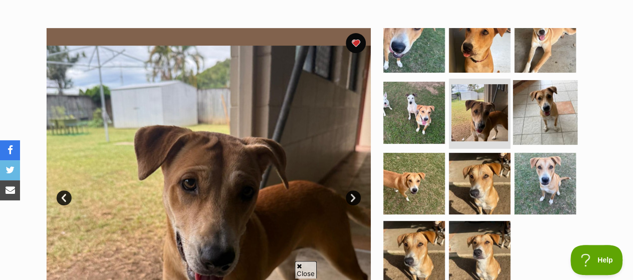
click at [532, 87] on img at bounding box center [545, 112] width 65 height 65
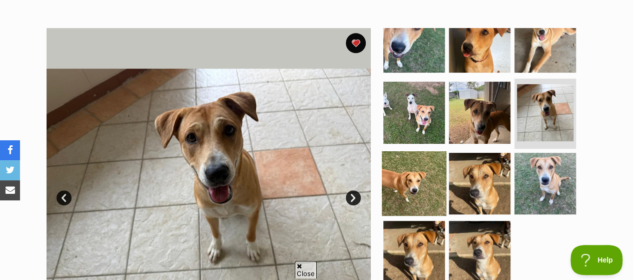
click at [412, 156] on img at bounding box center [414, 183] width 65 height 65
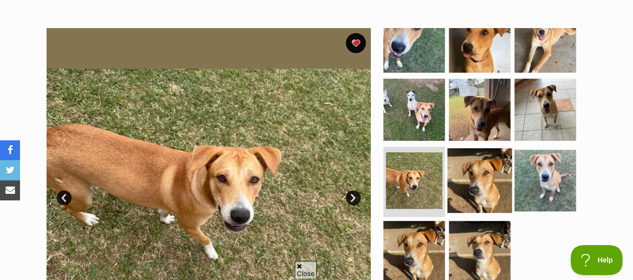
click at [474, 155] on img at bounding box center [479, 180] width 65 height 65
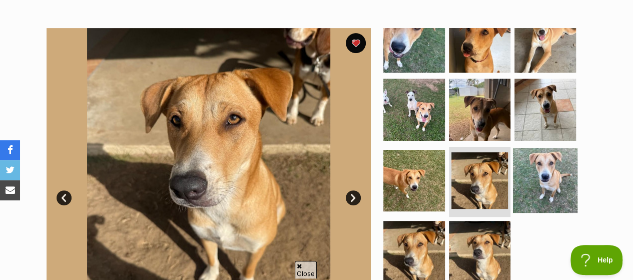
click at [541, 153] on img at bounding box center [545, 180] width 65 height 65
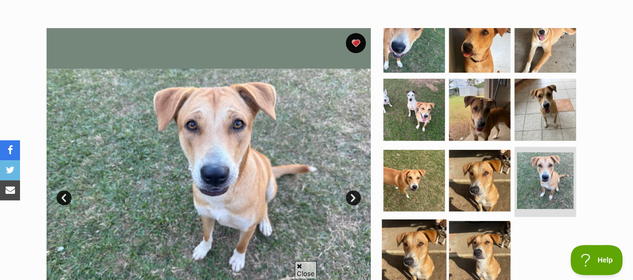
click at [439, 223] on img at bounding box center [414, 251] width 65 height 65
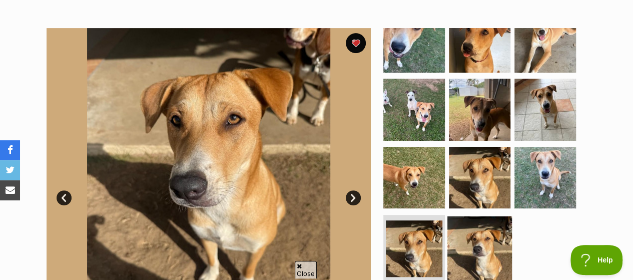
click at [508, 226] on img at bounding box center [479, 248] width 65 height 65
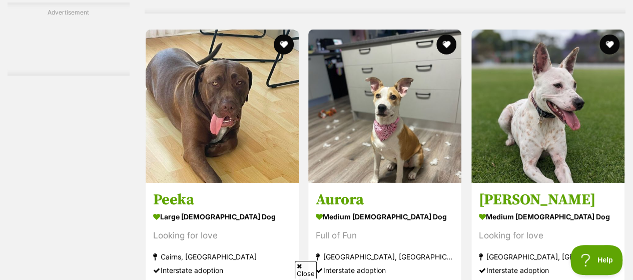
scroll to position [3553, 0]
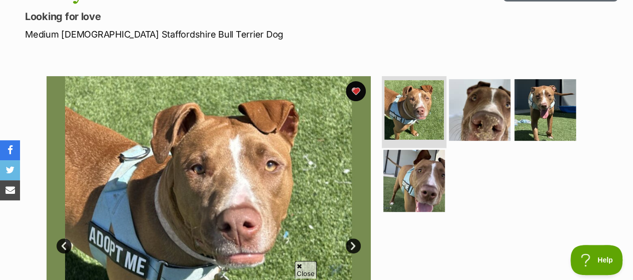
scroll to position [150, 0]
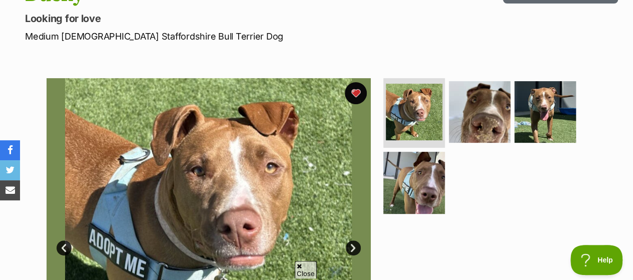
click at [350, 82] on button "favourite" at bounding box center [356, 93] width 22 height 22
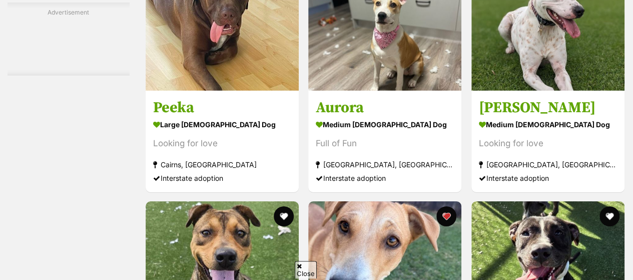
drag, startPoint x: 0, startPoint y: 0, endPoint x: 286, endPoint y: 95, distance: 301.6
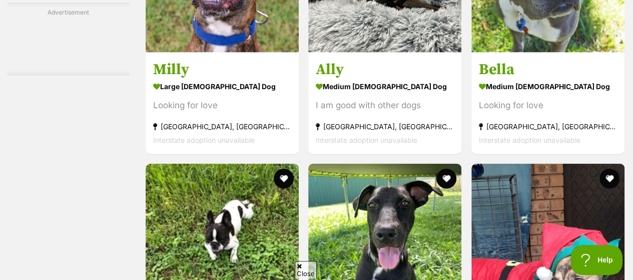
scroll to position [4854, 0]
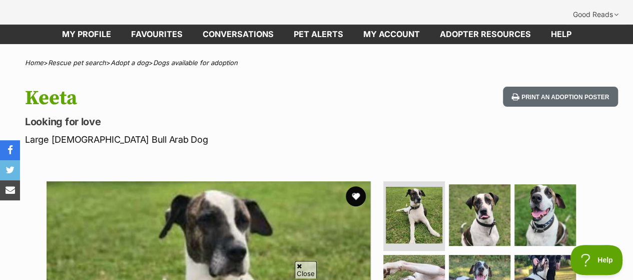
scroll to position [150, 0]
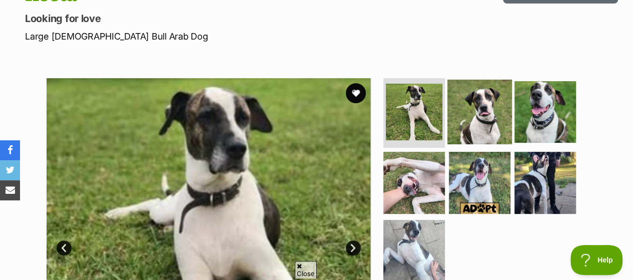
click at [495, 93] on img at bounding box center [479, 111] width 65 height 65
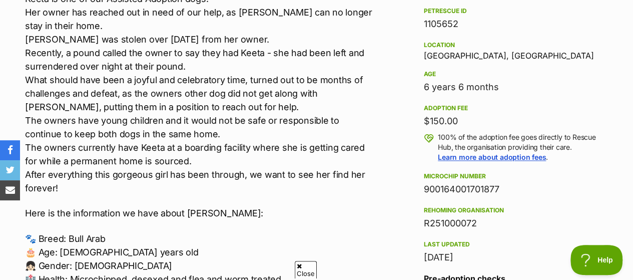
scroll to position [701, 0]
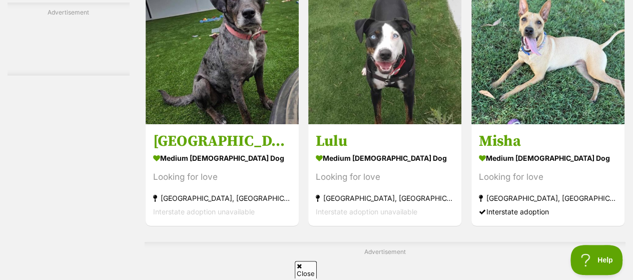
scroll to position [5755, 0]
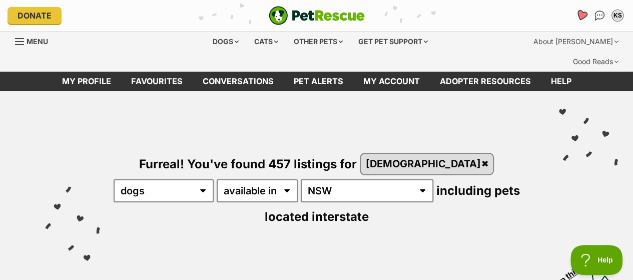
click at [582, 15] on icon "Favourites" at bounding box center [582, 16] width 12 height 12
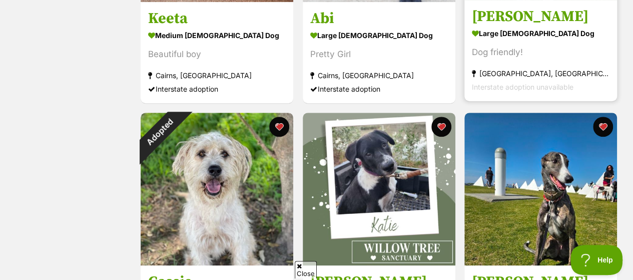
scroll to position [450, 0]
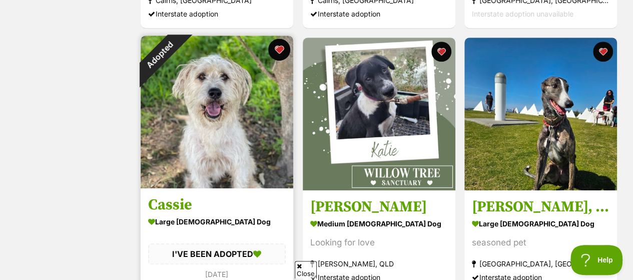
click at [283, 39] on button "favourite" at bounding box center [279, 50] width 22 height 22
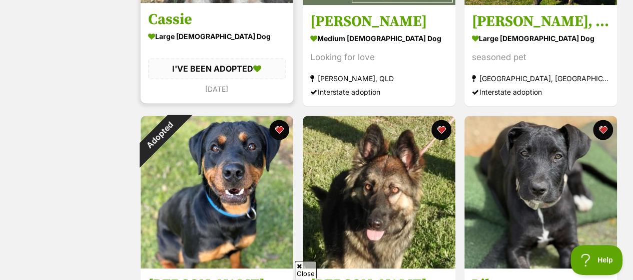
scroll to position [651, 0]
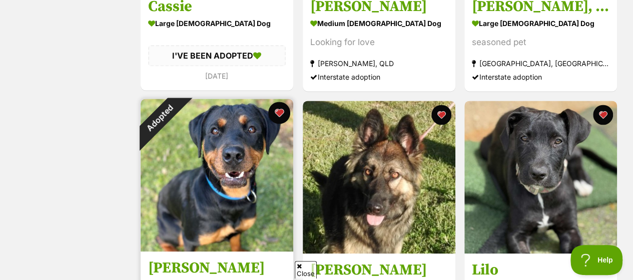
click at [282, 102] on button "favourite" at bounding box center [279, 113] width 22 height 22
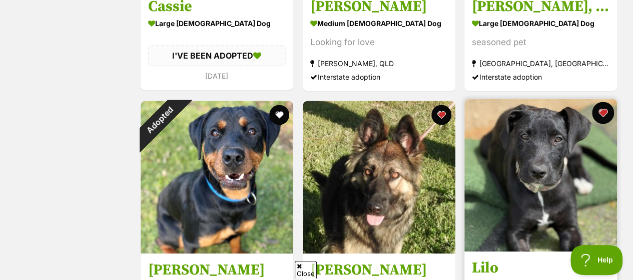
click at [603, 102] on button "favourite" at bounding box center [603, 113] width 22 height 22
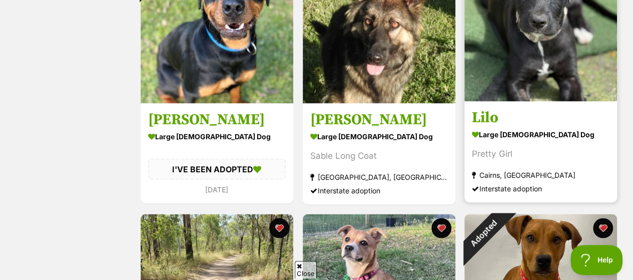
scroll to position [901, 0]
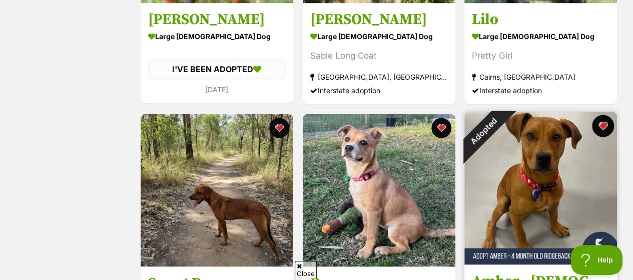
click at [602, 115] on button "favourite" at bounding box center [603, 126] width 22 height 22
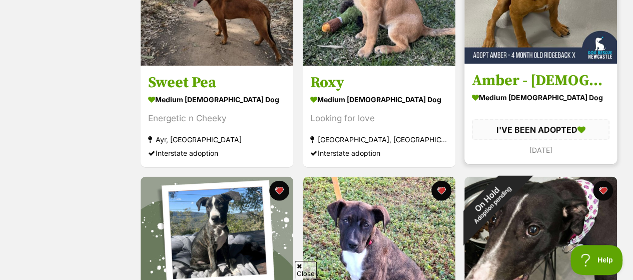
scroll to position [1201, 0]
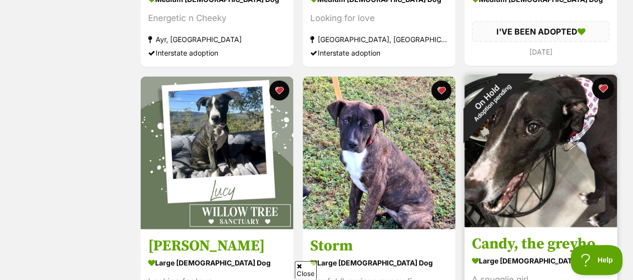
click at [604, 78] on button "favourite" at bounding box center [603, 89] width 22 height 22
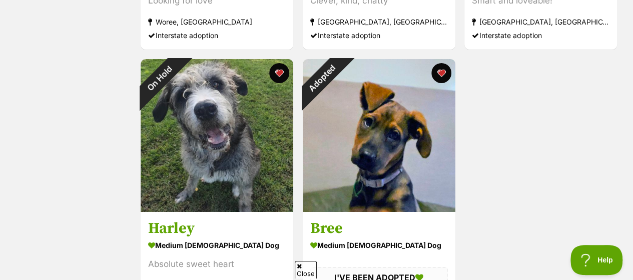
scroll to position [1752, 0]
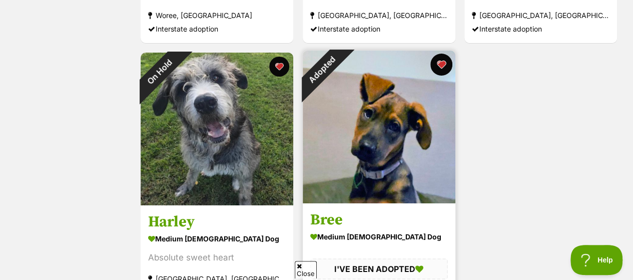
click at [437, 54] on button "favourite" at bounding box center [441, 65] width 22 height 22
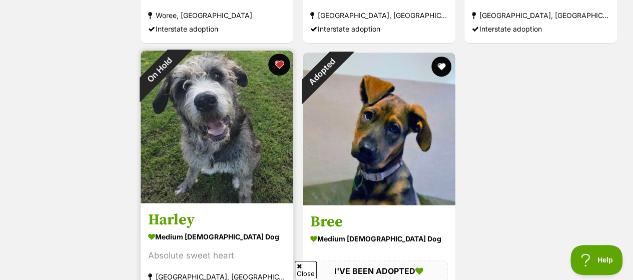
click at [278, 54] on button "favourite" at bounding box center [279, 65] width 22 height 22
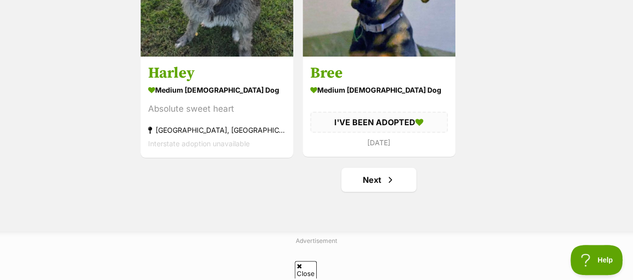
scroll to position [1902, 0]
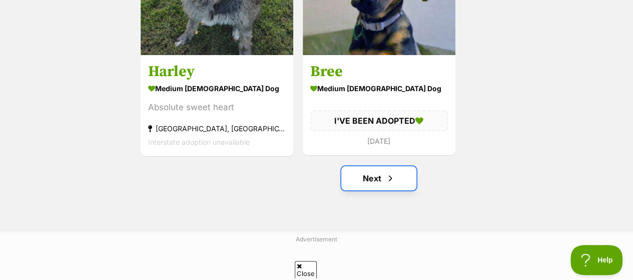
click at [375, 166] on link "Next" at bounding box center [378, 178] width 75 height 24
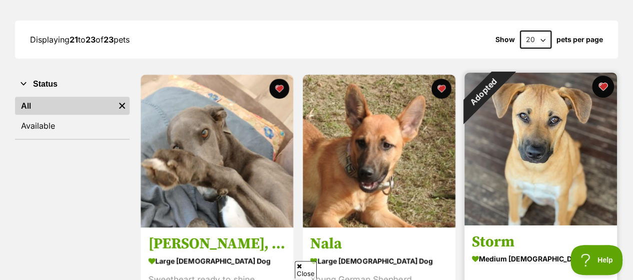
click at [604, 76] on button "favourite" at bounding box center [603, 87] width 22 height 22
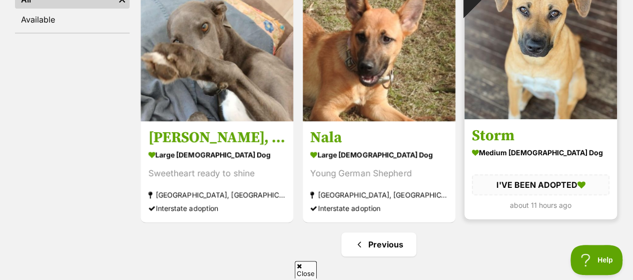
scroll to position [350, 0]
